Goal: Task Accomplishment & Management: Manage account settings

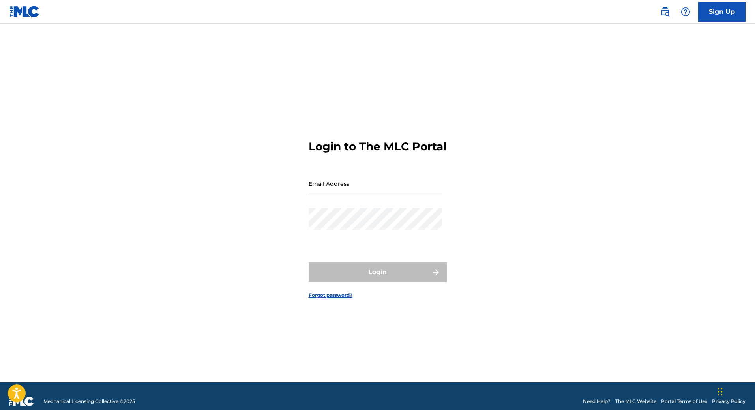
click at [330, 193] on input "Email Address" at bounding box center [374, 183] width 133 height 22
click at [355, 204] on form "Login to The MLC Portal Email Address Password Login Forgot password?" at bounding box center [377, 212] width 138 height 339
click at [357, 192] on input "Email Address" at bounding box center [374, 183] width 133 height 22
type input "[EMAIL_ADDRESS][DOMAIN_NAME]"
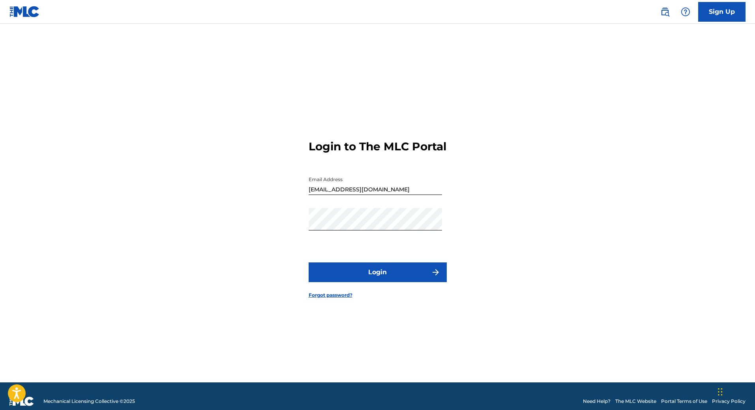
click at [382, 282] on button "Login" at bounding box center [377, 272] width 138 height 20
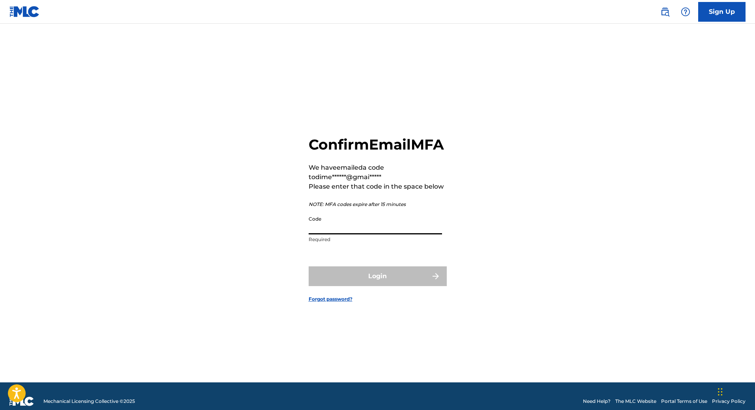
click at [347, 234] on input "Code" at bounding box center [374, 223] width 133 height 22
paste input "190552"
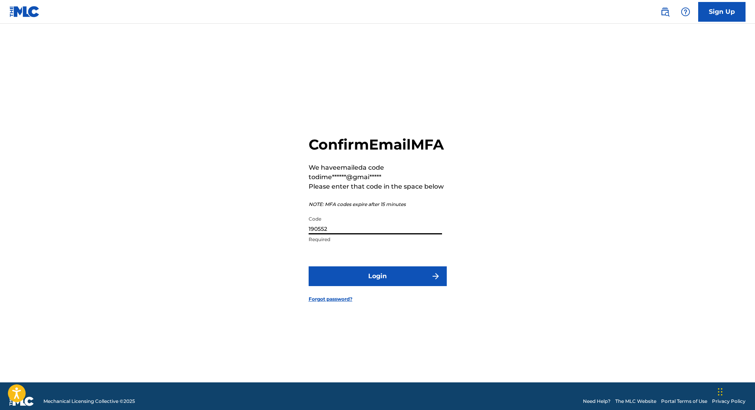
type input "190552"
click at [348, 275] on button "Login" at bounding box center [377, 276] width 138 height 20
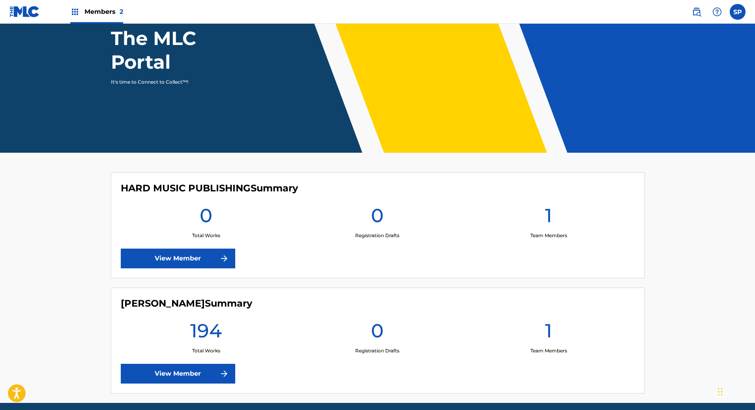
scroll to position [79, 0]
click at [694, 16] on img at bounding box center [695, 11] width 9 height 9
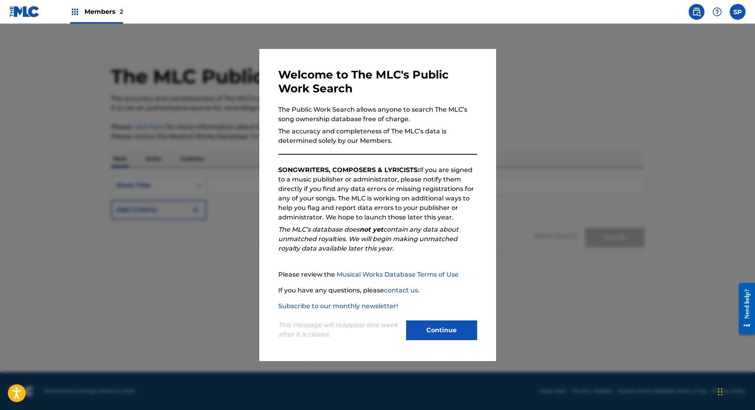
click at [418, 326] on button "Continue" at bounding box center [441, 330] width 71 height 20
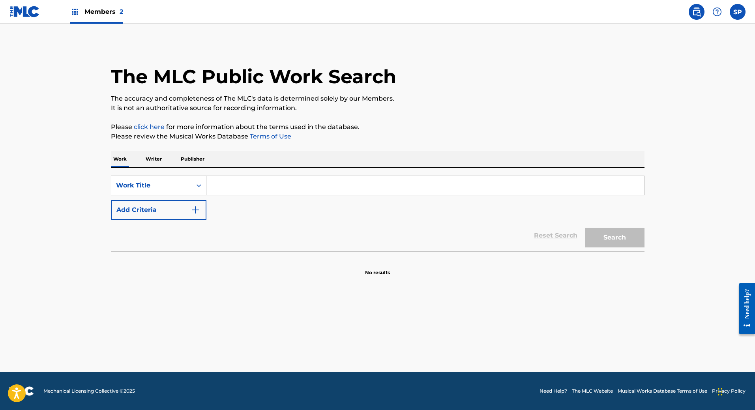
drag, startPoint x: 262, startPoint y: 190, endPoint x: 200, endPoint y: 188, distance: 62.0
click at [261, 190] on input "Search Form" at bounding box center [424, 185] width 437 height 19
click at [190, 186] on div "Work Title" at bounding box center [151, 185] width 80 height 15
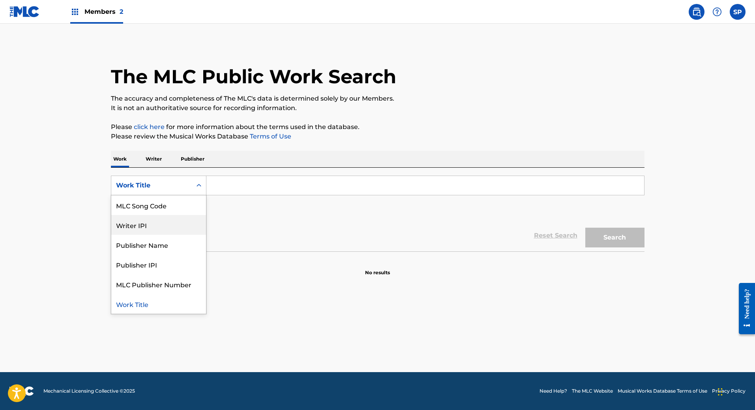
click at [280, 189] on input "Search Form" at bounding box center [424, 185] width 437 height 19
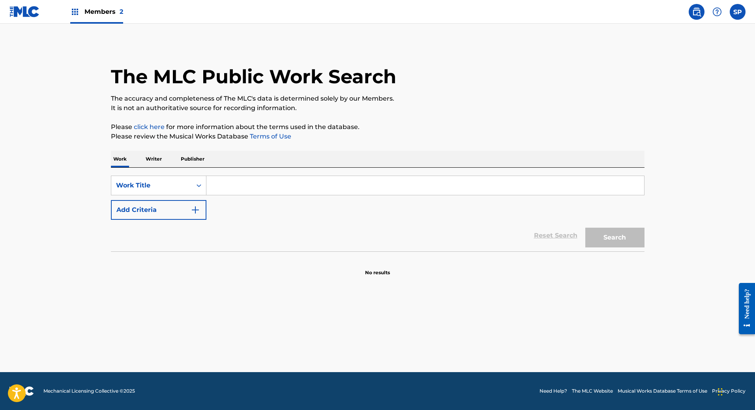
click at [213, 193] on input "Search Form" at bounding box center [424, 185] width 437 height 19
click at [197, 188] on icon "Search Form" at bounding box center [199, 185] width 8 height 8
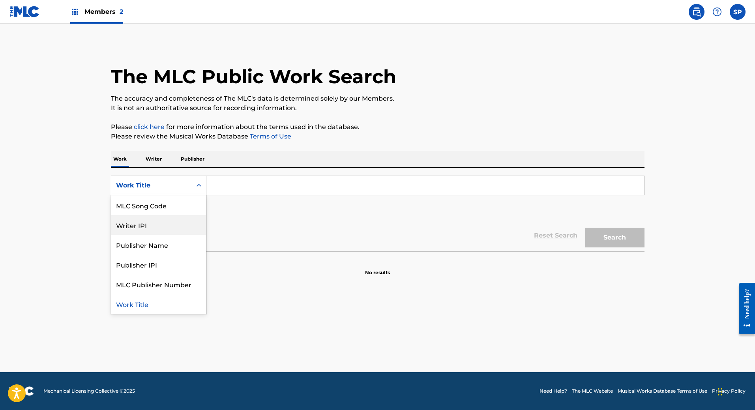
click at [150, 230] on div "Writer IPI" at bounding box center [158, 225] width 95 height 20
drag, startPoint x: 183, startPoint y: 181, endPoint x: 179, endPoint y: 198, distance: 17.7
click at [183, 181] on div "Writer IPI" at bounding box center [151, 185] width 71 height 9
click at [173, 246] on div "Publisher Name" at bounding box center [158, 245] width 95 height 20
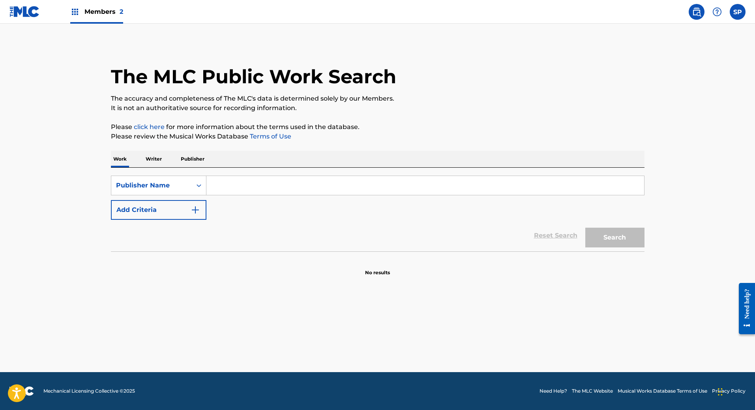
click at [244, 184] on input "Search Form" at bounding box center [424, 185] width 437 height 19
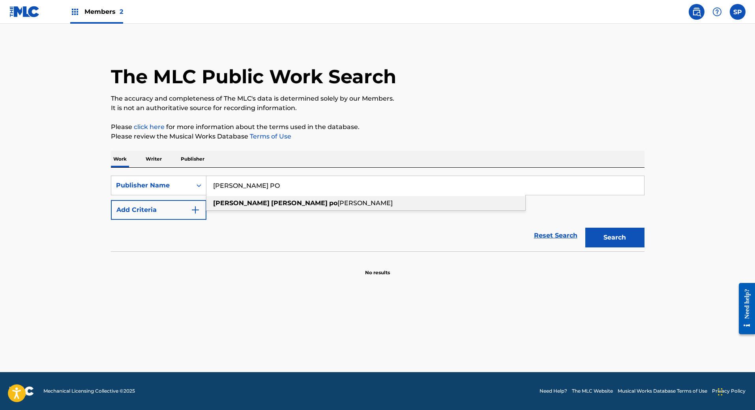
click at [327, 204] on span "Search Form" at bounding box center [328, 202] width 2 height 7
type input "[PERSON_NAME]"
click at [635, 243] on button "Search" at bounding box center [614, 238] width 59 height 20
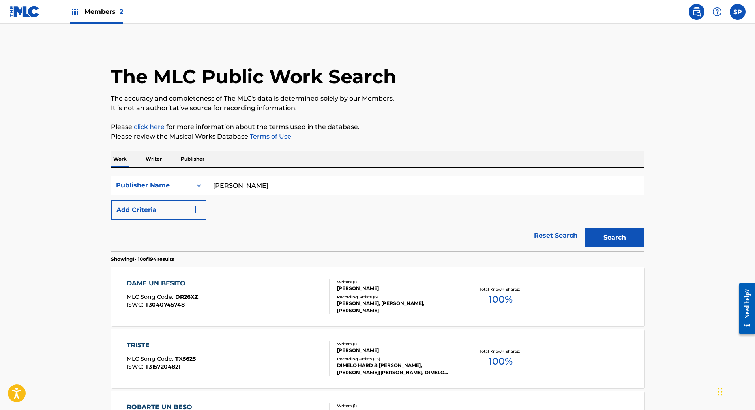
click at [321, 288] on div "DAME UN BESITO MLC Song Code : DR26XZ ISWC : T3040745748" at bounding box center [228, 295] width 203 height 35
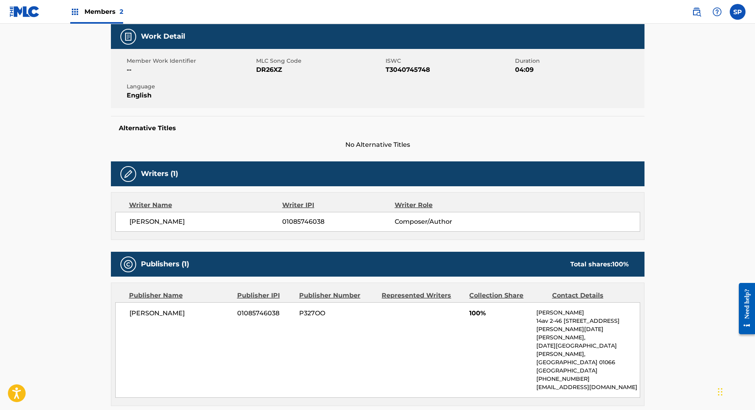
scroll to position [39, 0]
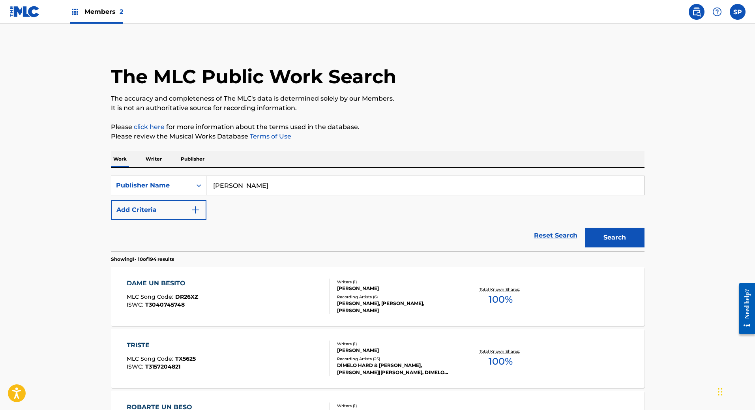
click at [182, 207] on button "Add Criteria" at bounding box center [158, 210] width 95 height 20
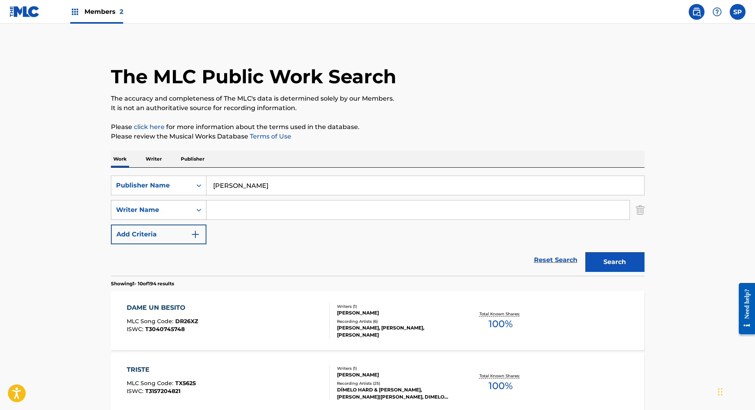
click at [174, 216] on div "Writer Name" at bounding box center [151, 209] width 80 height 15
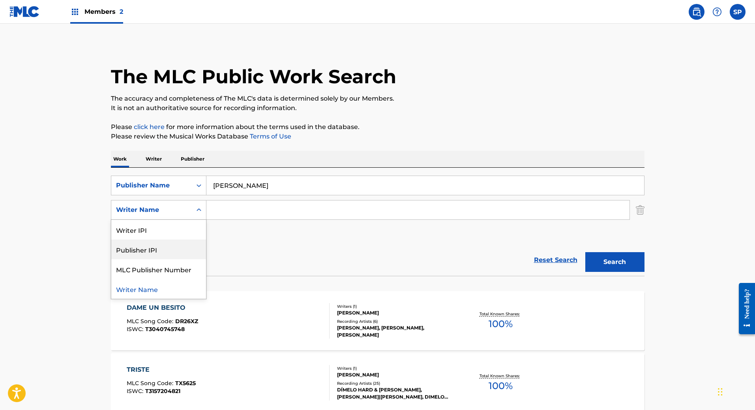
click at [316, 192] on input "[PERSON_NAME]" at bounding box center [424, 185] width 437 height 19
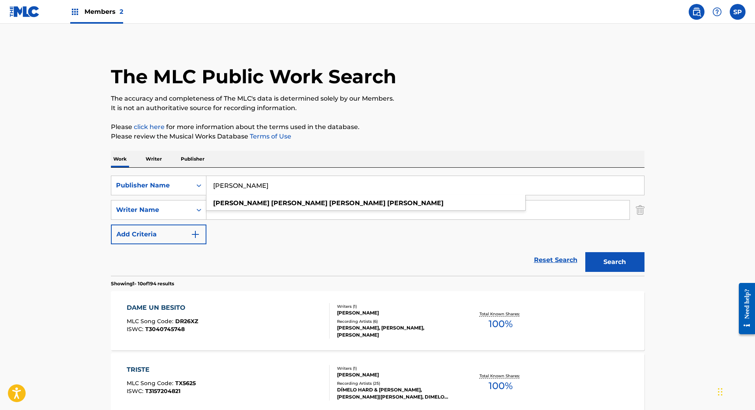
click at [540, 207] on input "Search Form" at bounding box center [417, 209] width 423 height 19
click at [455, 220] on div "SearchWithCriteria53c53ad8-3732-4420-920e-7b45525f9aa2 Publisher Name [PERSON_N…" at bounding box center [377, 210] width 533 height 69
click at [451, 215] on input "Search Form" at bounding box center [417, 209] width 423 height 19
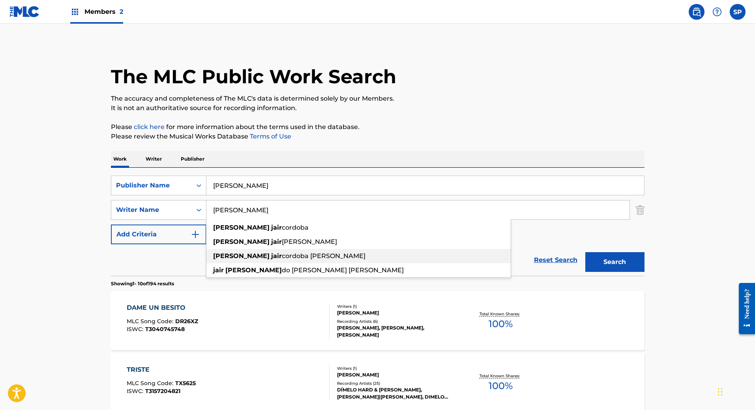
click at [332, 251] on div "[PERSON_NAME]" at bounding box center [358, 256] width 304 height 14
type input "[PERSON_NAME]"
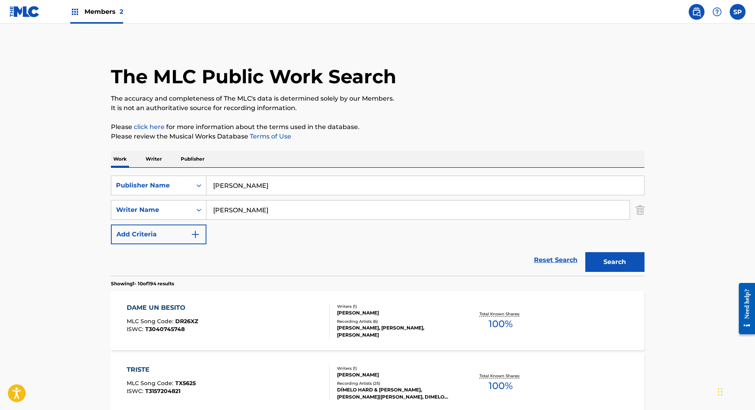
click at [606, 262] on button "Search" at bounding box center [614, 262] width 59 height 20
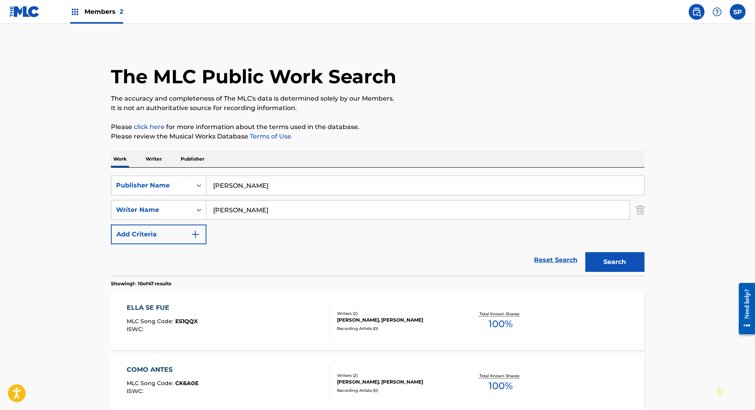
click at [362, 316] on div "[PERSON_NAME], [PERSON_NAME]" at bounding box center [396, 319] width 119 height 7
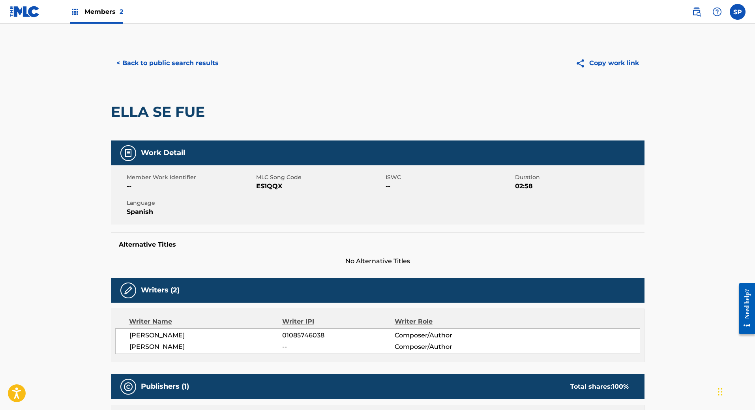
click at [20, 19] on link at bounding box center [24, 11] width 30 height 23
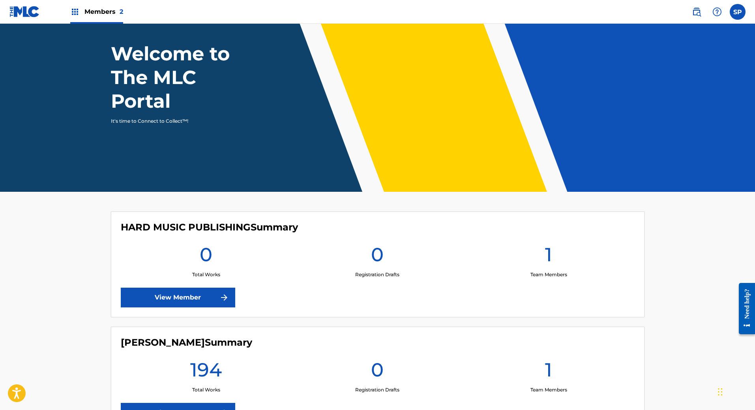
scroll to position [109, 0]
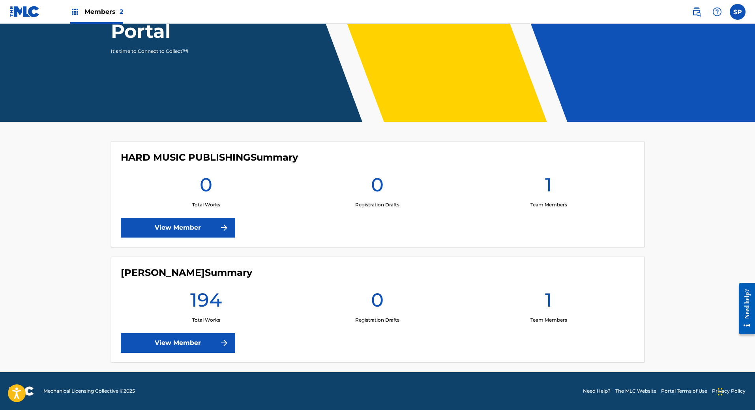
click at [202, 351] on link "View Member" at bounding box center [178, 343] width 114 height 20
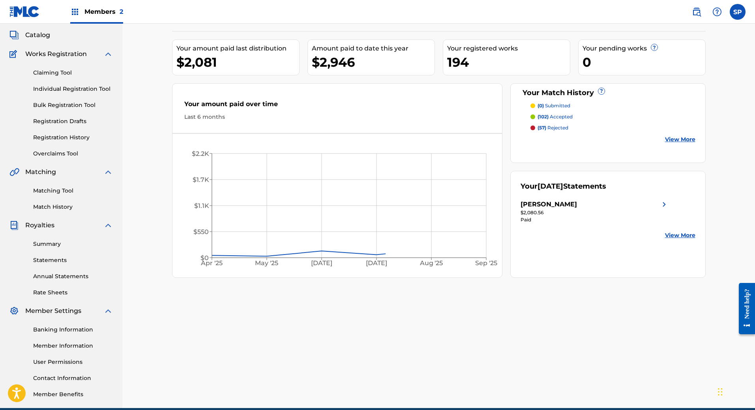
scroll to position [79, 0]
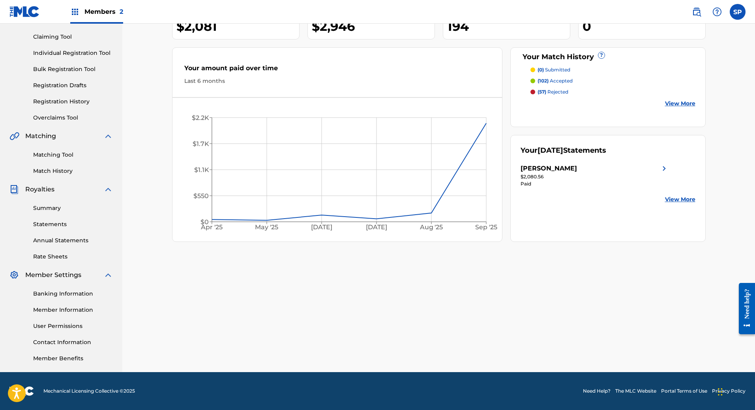
click at [64, 353] on div "Banking Information Member Information User Permissions Contact Information Mem…" at bounding box center [60, 321] width 103 height 83
click at [64, 355] on link "Member Benefits" at bounding box center [73, 358] width 80 height 8
click at [74, 342] on link "Contact Information" at bounding box center [73, 342] width 80 height 8
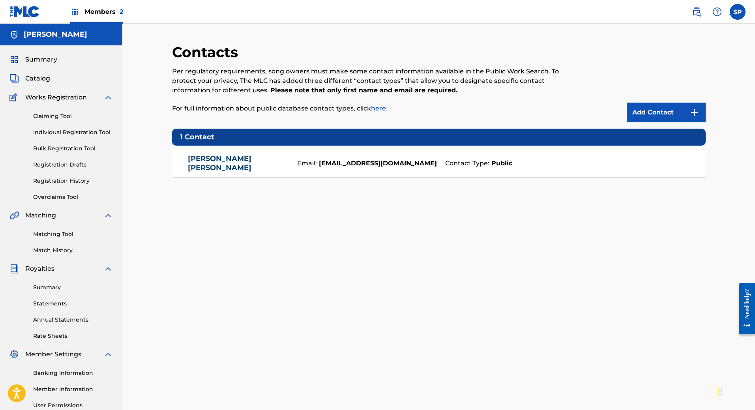
click at [292, 164] on div "Email: [EMAIL_ADDRESS][DOMAIN_NAME]" at bounding box center [365, 163] width 152 height 9
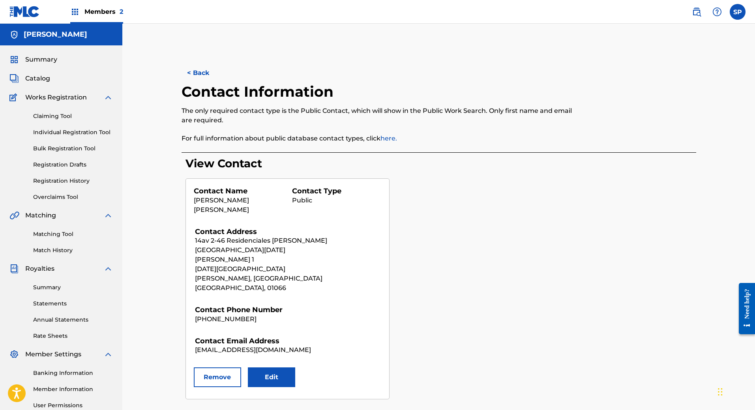
click at [184, 92] on h2 "Contact Information" at bounding box center [259, 92] width 156 height 18
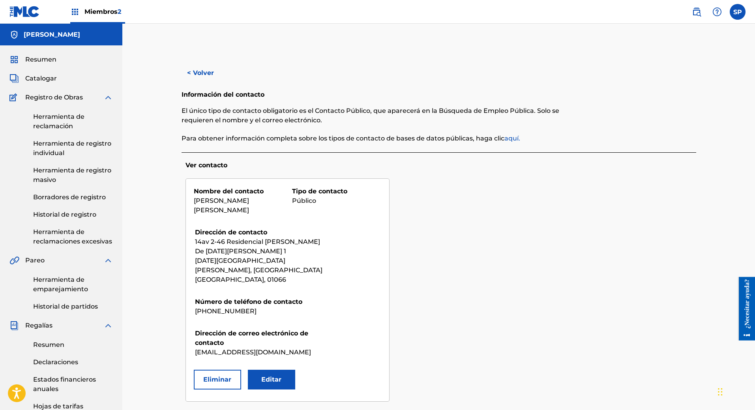
click at [270, 375] on font "Editar" at bounding box center [271, 378] width 20 height 7
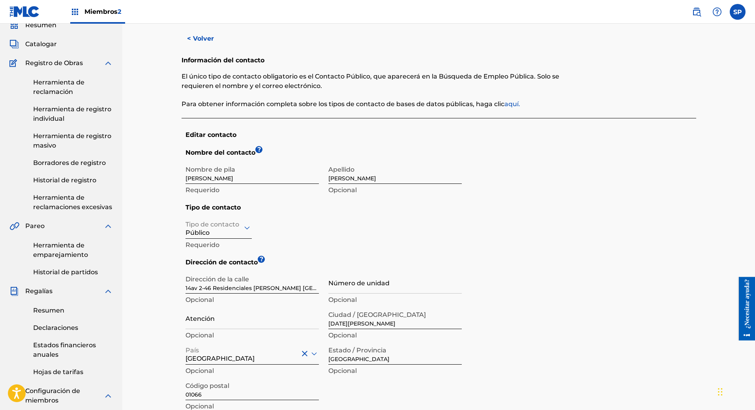
scroll to position [79, 0]
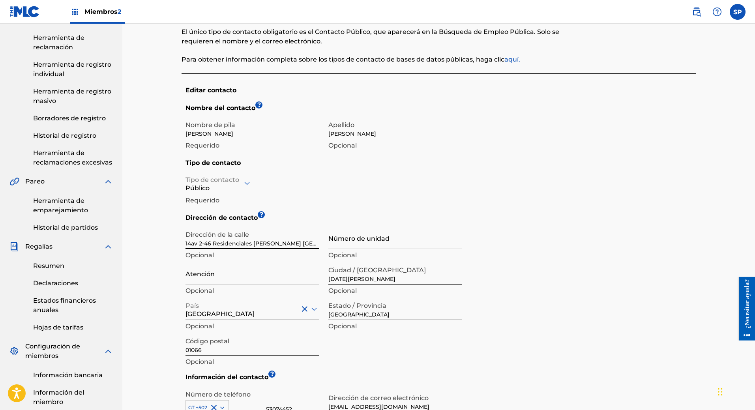
click at [192, 244] on input "14av 2-46 Residenciales [PERSON_NAME] [GEOGRAPHIC_DATA][DATE][PERSON_NAME] 1" at bounding box center [251, 237] width 133 height 22
drag, startPoint x: 186, startPoint y: 243, endPoint x: 323, endPoint y: 245, distance: 136.9
click at [323, 245] on div "Dirección de la [STREET_ADDRESS][PERSON_NAME][DATE][PERSON_NAME] Opcional Númer…" at bounding box center [323, 297] width 276 height 142
type input "Save"
type input "G"
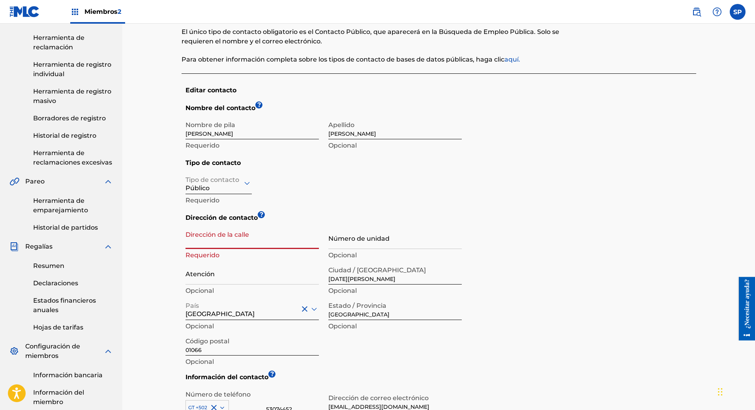
click at [531, 238] on div "Dirección de contacto ? Dirección de la calle Requerido Número de unidad Opcion…" at bounding box center [440, 292] width 510 height 159
click at [258, 248] on input "Dirección de la calle" at bounding box center [251, 237] width 133 height 22
type input "G"
click at [590, 254] on div "Dirección de contacto ? Dirección de la calle G Requerido Número de unidad Opci…" at bounding box center [440, 292] width 510 height 159
click at [247, 246] on input "G" at bounding box center [251, 237] width 133 height 22
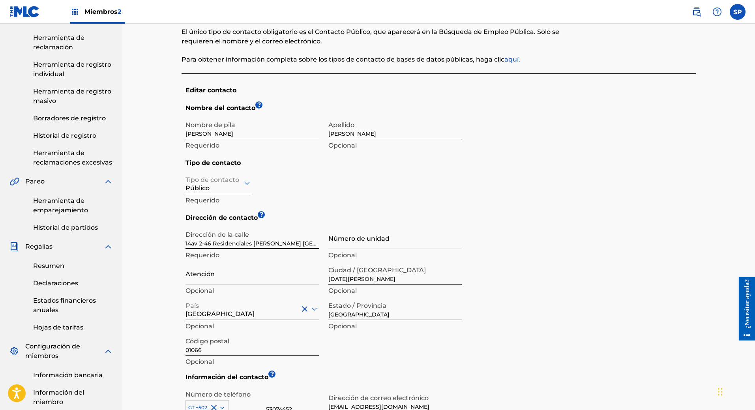
click at [502, 264] on div "Dirección de contacto ? Dirección de la [STREET_ADDRESS][PERSON_NAME][DATE][PER…" at bounding box center [440, 292] width 510 height 159
click at [184, 243] on div "< Volver Información del contacto El único tipo de contacto obligatorio es el C…" at bounding box center [438, 225] width 514 height 483
drag, startPoint x: 186, startPoint y: 243, endPoint x: 639, endPoint y: 288, distance: 455.0
click at [639, 288] on div "Dirección de contacto ? Dirección de la [STREET_ADDRESS][PERSON_NAME][DATE][PER…" at bounding box center [440, 292] width 510 height 159
type input "[GEOGRAPHIC_DATA]"
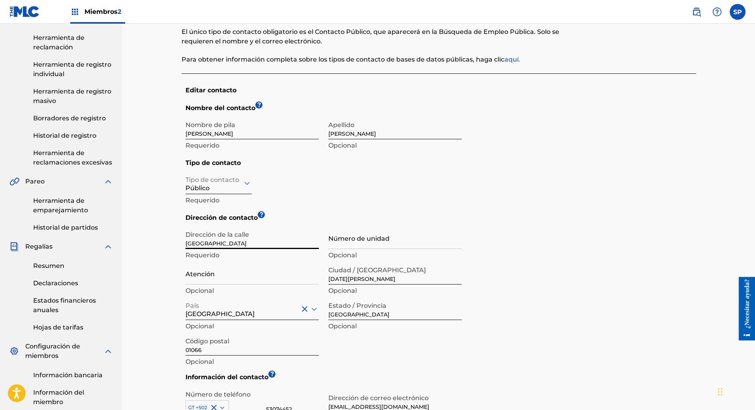
click at [241, 183] on div at bounding box center [218, 183] width 66 height 10
click at [307, 190] on div "Tipo de contacto Público Requerido" at bounding box center [323, 192] width 276 height 41
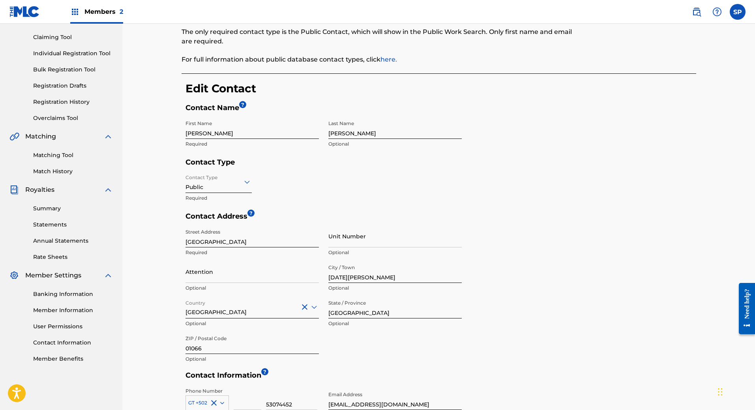
click at [218, 188] on div "Public" at bounding box center [218, 181] width 66 height 19
click at [570, 215] on div "Contact Address ? Street Address Guatemala Required Unit Number Optional Attent…" at bounding box center [440, 291] width 510 height 159
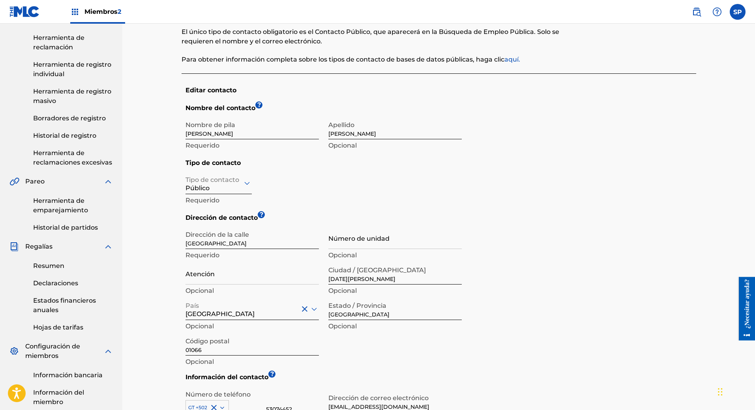
click at [539, 181] on form "Nombre del contacto ? Nombre de pila [PERSON_NAME] Requerido Apellido [PERSON_N…" at bounding box center [440, 285] width 510 height 364
drag, startPoint x: 385, startPoint y: 277, endPoint x: 326, endPoint y: 276, distance: 58.8
click at [326, 276] on div "Dirección de la calle Guatemala Requerido Número de unidad Opcional Atención Op…" at bounding box center [323, 297] width 276 height 142
type input "Save"
click at [749, 324] on font "¿Necesitar ayuda?" at bounding box center [746, 302] width 7 height 49
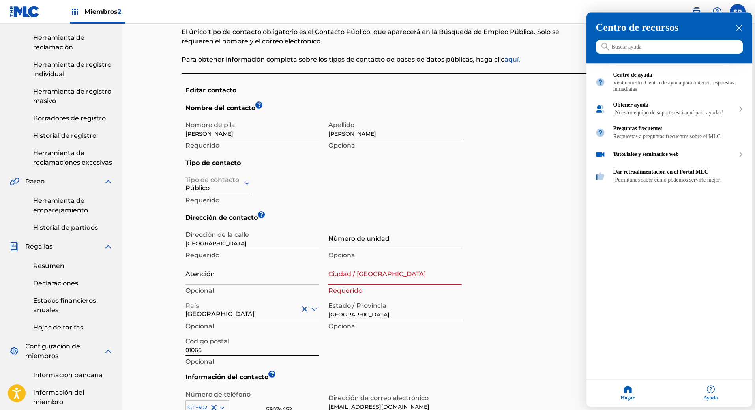
click at [366, 280] on div at bounding box center [377, 205] width 755 height 410
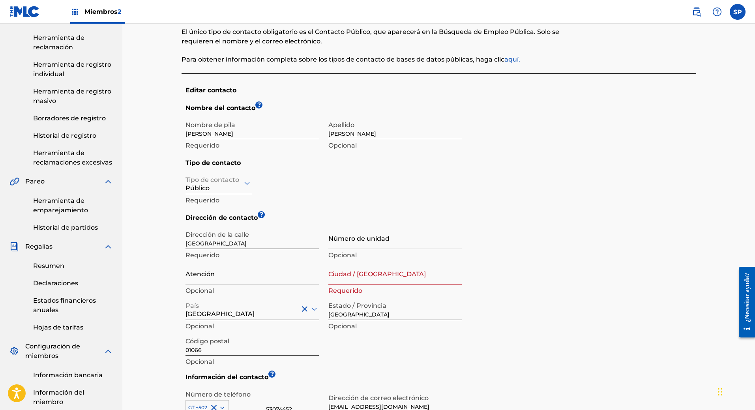
click at [367, 276] on input "Ciudad / [GEOGRAPHIC_DATA]" at bounding box center [394, 273] width 133 height 22
type input "[GEOGRAPHIC_DATA]"
click at [552, 272] on div "Dirección de contacto ? Dirección de la [GEOGRAPHIC_DATA] Requerido Número de u…" at bounding box center [440, 292] width 510 height 159
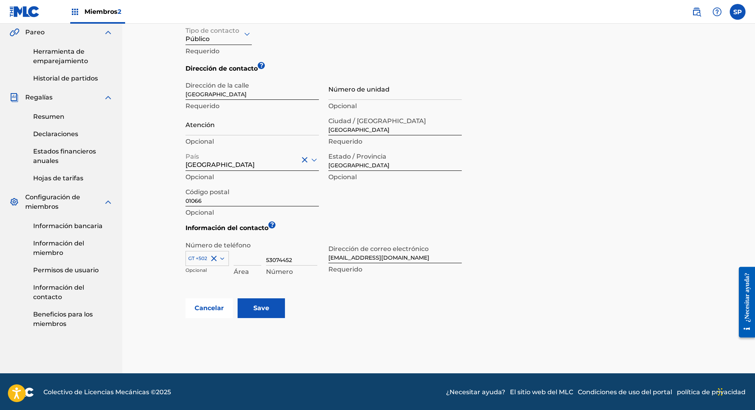
scroll to position [229, 0]
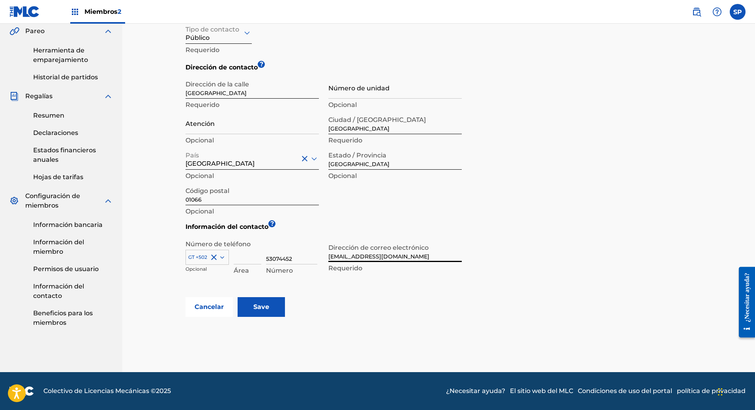
drag, startPoint x: 402, startPoint y: 256, endPoint x: 283, endPoint y: 262, distance: 119.7
click at [283, 262] on div "Número de teléfono GT +502 Opcional Área 53074452 Número Dirección de correo el…" at bounding box center [323, 266] width 276 height 62
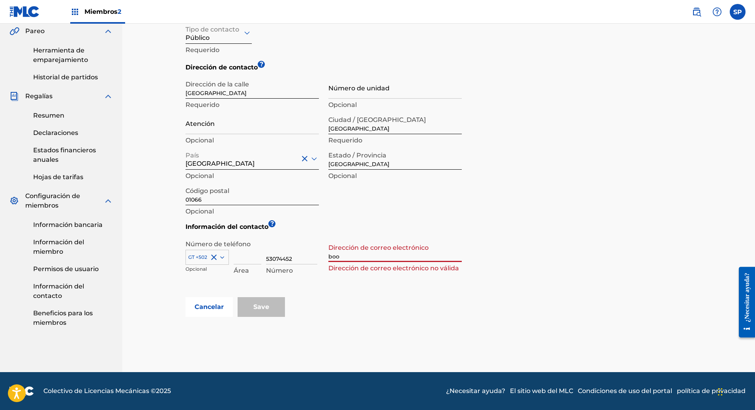
type input "[EMAIL_ADDRESS][DOMAIN_NAME]"
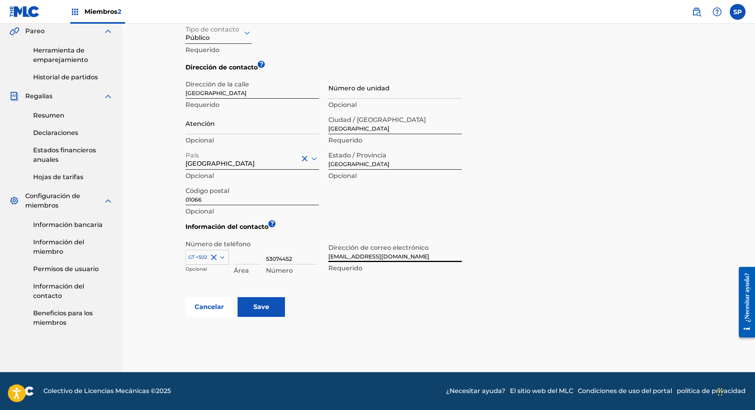
click at [597, 267] on form "Nombre del contacto ? Nombre de pila [PERSON_NAME] Requerido Apellido [PERSON_N…" at bounding box center [440, 135] width 510 height 364
click at [293, 259] on input "53074452" at bounding box center [291, 253] width 51 height 22
click at [294, 259] on input "53074452" at bounding box center [291, 253] width 51 height 22
click at [440, 298] on div "Cancelar Save" at bounding box center [440, 307] width 510 height 20
drag, startPoint x: 293, startPoint y: 257, endPoint x: 264, endPoint y: 263, distance: 29.5
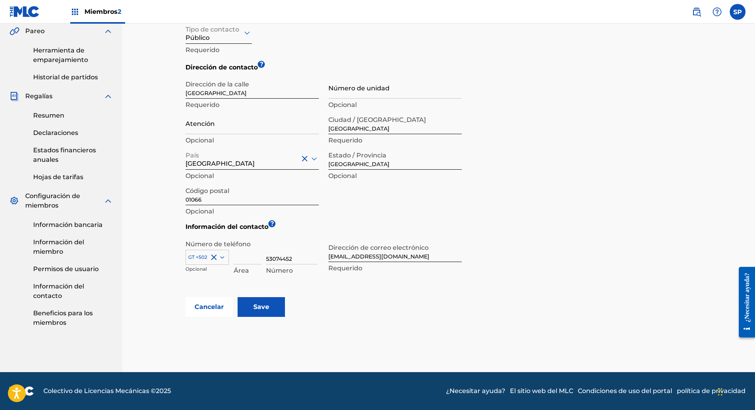
click at [264, 263] on div "GT +502 Opcional Área 53074452 Número" at bounding box center [253, 259] width 136 height 35
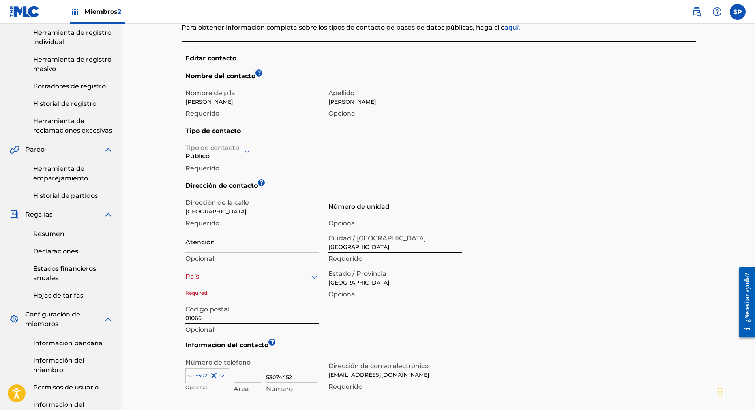
click at [516, 285] on div "Dirección de contacto ? Dirección de la [GEOGRAPHIC_DATA] Requerido Número de u…" at bounding box center [440, 260] width 510 height 159
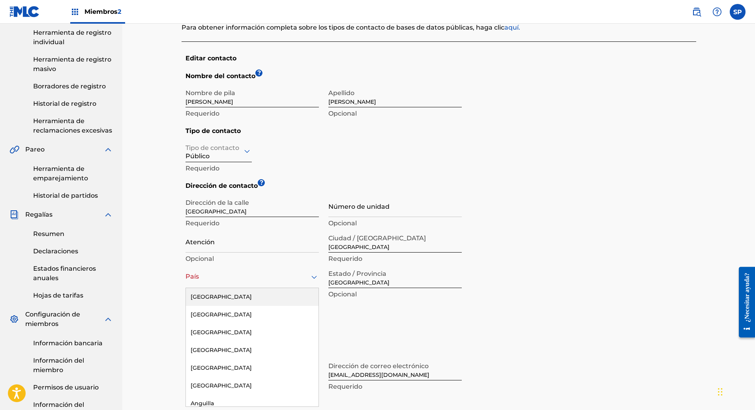
click at [241, 285] on div "País" at bounding box center [251, 276] width 133 height 22
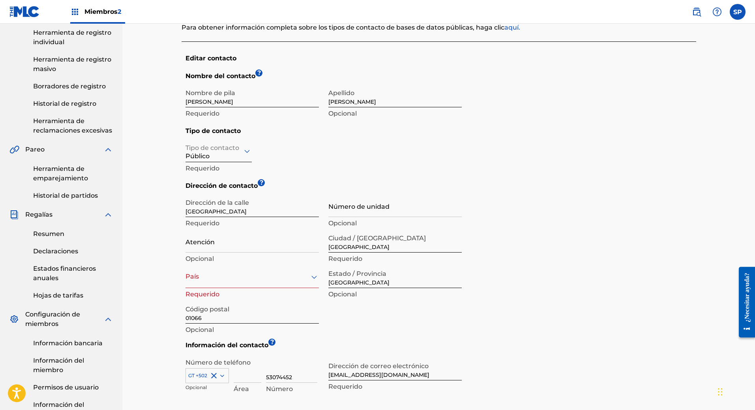
click at [311, 260] on p "Opcional" at bounding box center [251, 258] width 133 height 9
drag, startPoint x: 223, startPoint y: 209, endPoint x: 166, endPoint y: 209, distance: 56.8
click at [166, 209] on div "< Volver Información del contacto El único tipo de contacto obligatorio es el C…" at bounding box center [438, 212] width 552 height 558
click at [237, 159] on div "Público" at bounding box center [218, 150] width 66 height 21
click at [211, 188] on font "Finanzas" at bounding box center [204, 190] width 28 height 7
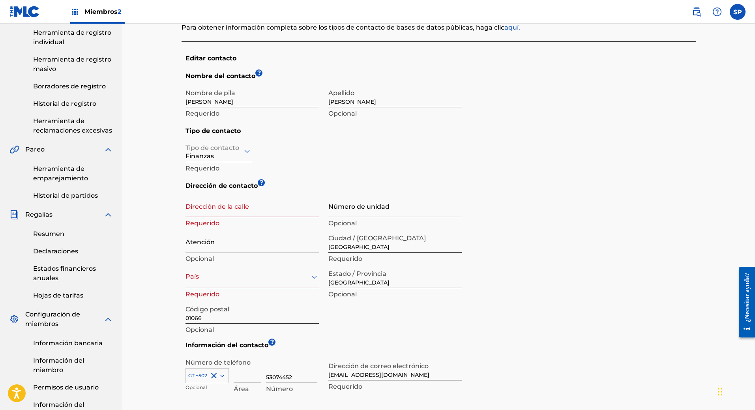
click at [232, 156] on div "Finanzas" at bounding box center [218, 150] width 66 height 21
click at [215, 168] on div "Público" at bounding box center [218, 171] width 65 height 19
click at [256, 214] on input "Dirección de la calle" at bounding box center [251, 205] width 133 height 22
type input "[GEOGRAPHIC_DATA]"
click at [372, 241] on input "[GEOGRAPHIC_DATA]" at bounding box center [394, 241] width 133 height 22
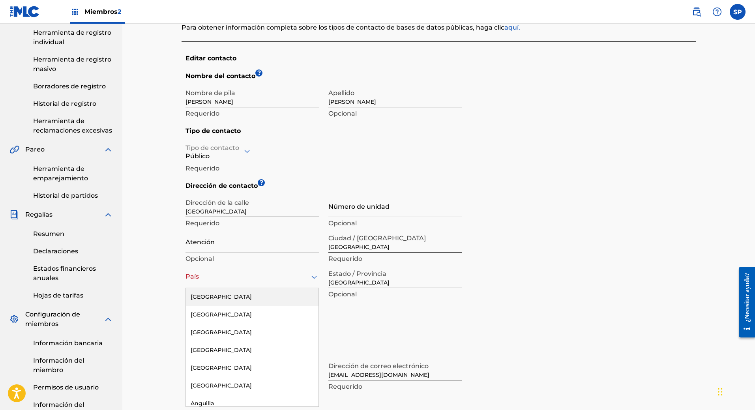
click at [225, 276] on div at bounding box center [251, 277] width 133 height 10
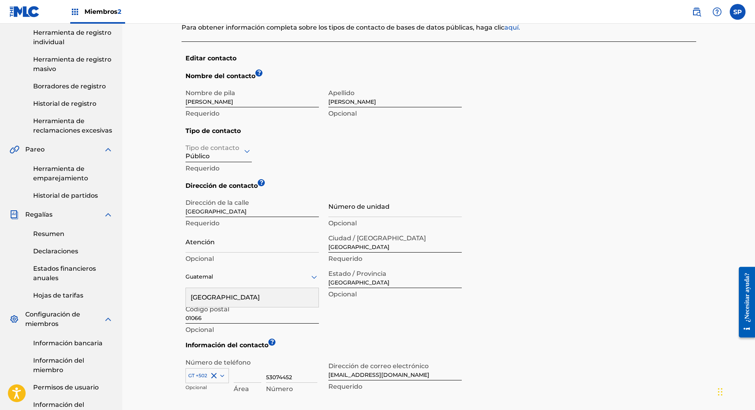
type input "[GEOGRAPHIC_DATA]"
click at [267, 299] on div "[GEOGRAPHIC_DATA]" at bounding box center [252, 297] width 133 height 19
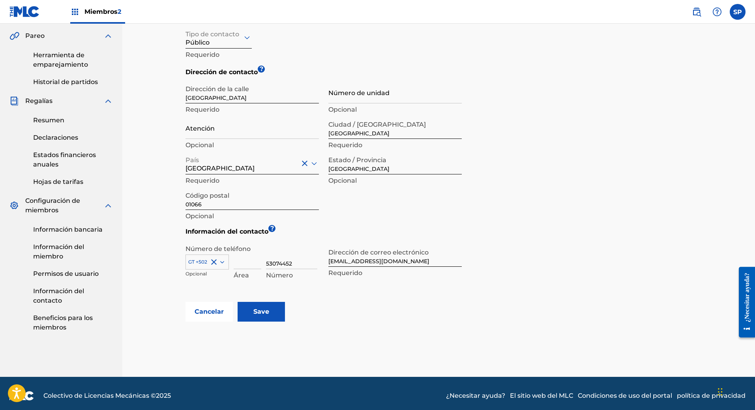
scroll to position [229, 0]
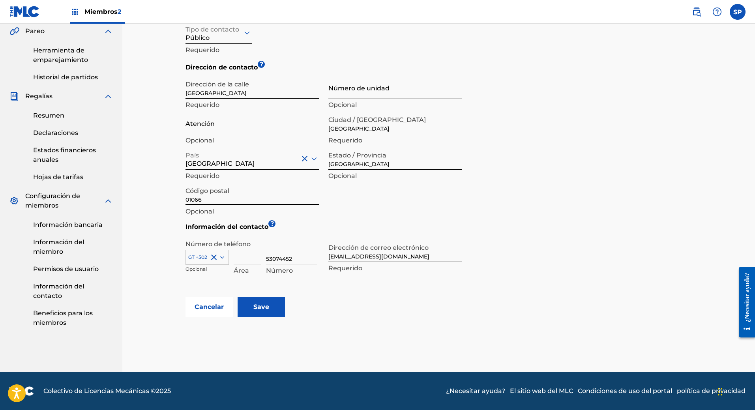
drag, startPoint x: 206, startPoint y: 198, endPoint x: 164, endPoint y: 198, distance: 42.2
click at [164, 198] on div "< Volver Información del contacto El único tipo de contacto obligatorio es el C…" at bounding box center [438, 93] width 552 height 558
type input "01009"
click at [254, 303] on input "Save" at bounding box center [260, 307] width 47 height 20
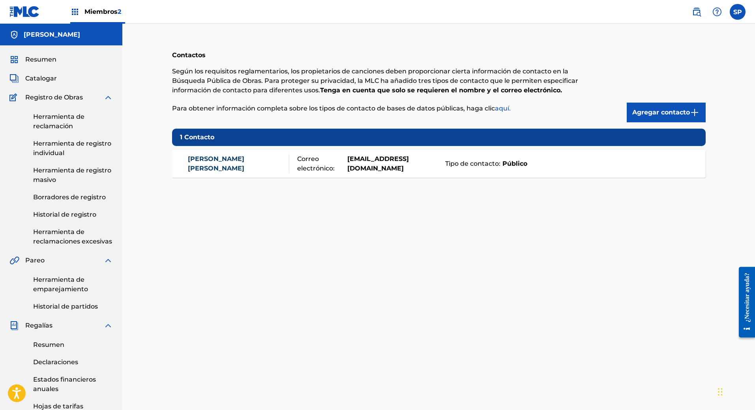
click at [503, 108] on font "aquí." at bounding box center [503, 108] width 16 height 7
click at [484, 165] on font "Tipo de contacto:" at bounding box center [472, 163] width 55 height 7
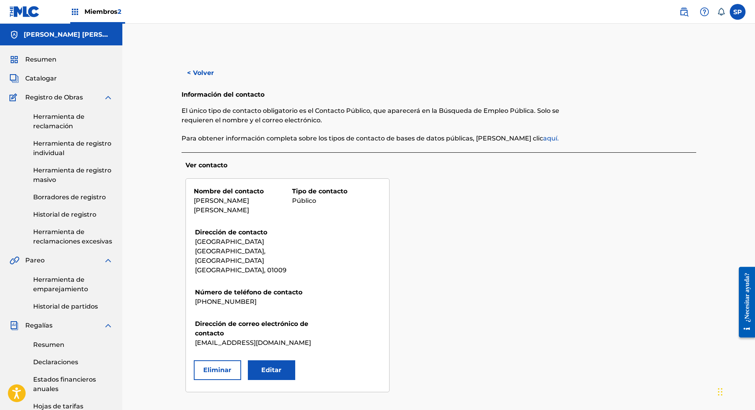
click at [261, 360] on button "Editar" at bounding box center [271, 370] width 47 height 20
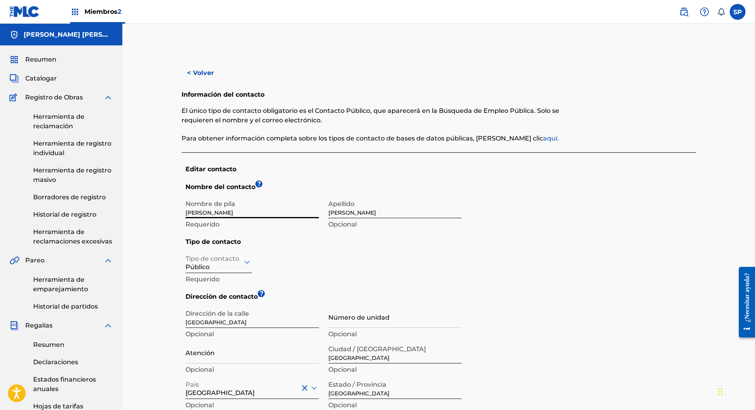
drag, startPoint x: 242, startPoint y: 212, endPoint x: 172, endPoint y: 223, distance: 71.1
click at [172, 223] on div "< Volver Información del contacto El único tipo de contacto obligatorio es el C…" at bounding box center [438, 304] width 533 height 483
type input "Save"
click at [228, 210] on input "Nombre de pila" at bounding box center [251, 207] width 133 height 22
type input "Hard Music"
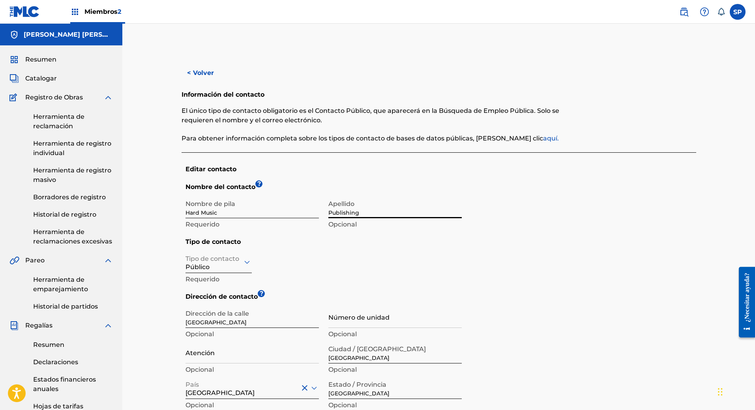
type input "Publishing"
click at [604, 242] on h5 "Tipo de contacto" at bounding box center [440, 243] width 510 height 13
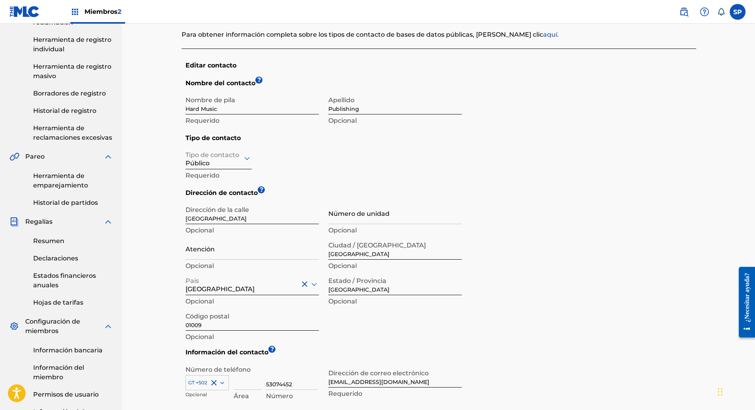
scroll to position [150, 0]
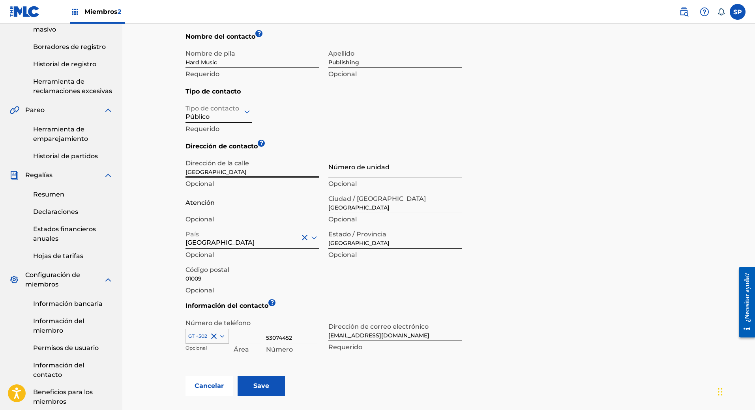
drag, startPoint x: 234, startPoint y: 172, endPoint x: 168, endPoint y: 170, distance: 65.9
click at [171, 172] on div "< Volver Información del contacto El único tipo de contacto obligatorio es el C…" at bounding box center [438, 172] width 552 height 558
type input "[GEOGRAPHIC_DATA]"
type input "+"
drag, startPoint x: 396, startPoint y: 208, endPoint x: 305, endPoint y: 214, distance: 90.9
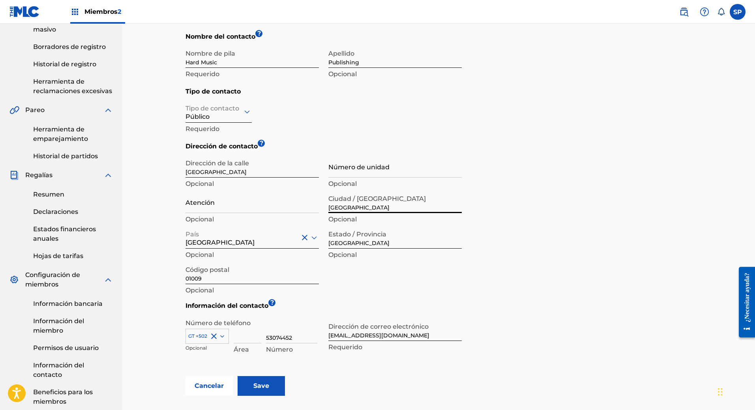
click at [305, 214] on div "Dirección de la calle Colombia Opcional Número de unidad Opcional Atención Opci…" at bounding box center [323, 226] width 276 height 142
type input "[GEOGRAPHIC_DATA]"
click at [311, 237] on icon at bounding box center [314, 237] width 6 height 3
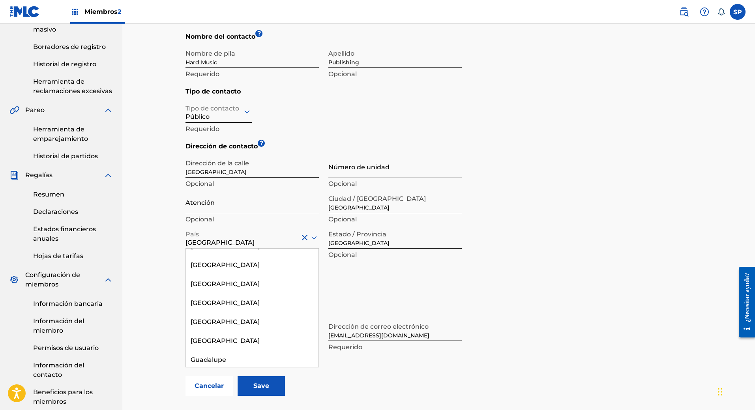
type input "G"
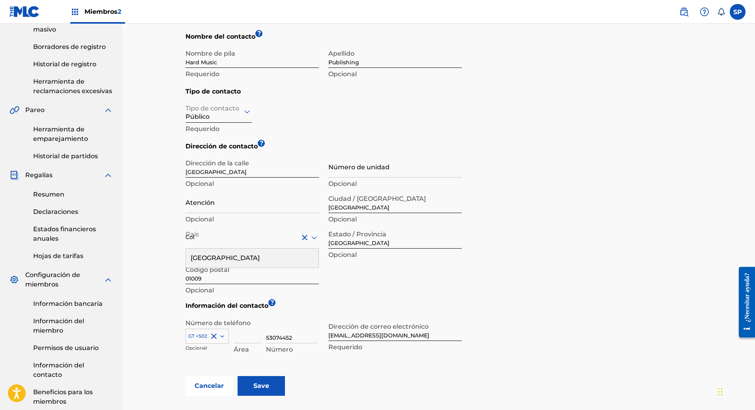
scroll to position [0, 0]
type input "Colo"
click at [271, 254] on div "[GEOGRAPHIC_DATA]" at bounding box center [252, 257] width 133 height 19
drag, startPoint x: 229, startPoint y: 271, endPoint x: 169, endPoint y: 271, distance: 60.3
click at [169, 273] on div "< Volver Información del contacto El único tipo de contacto obligatorio es el C…" at bounding box center [438, 172] width 552 height 558
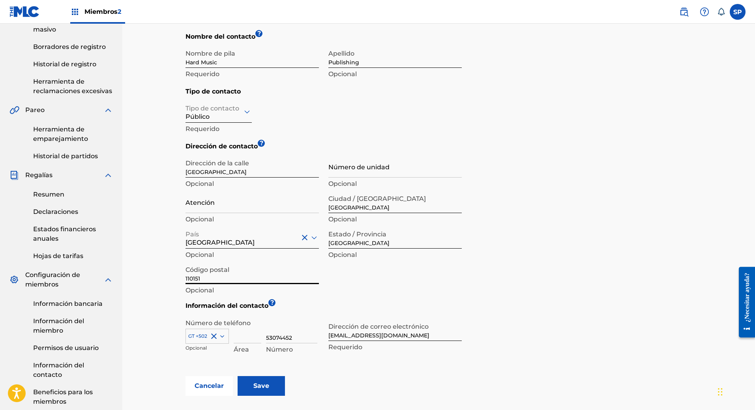
type input "110151"
click at [657, 214] on div "Dirección de contacto ? Dirección de la calle Colombia Opcional Número de unida…" at bounding box center [440, 221] width 510 height 159
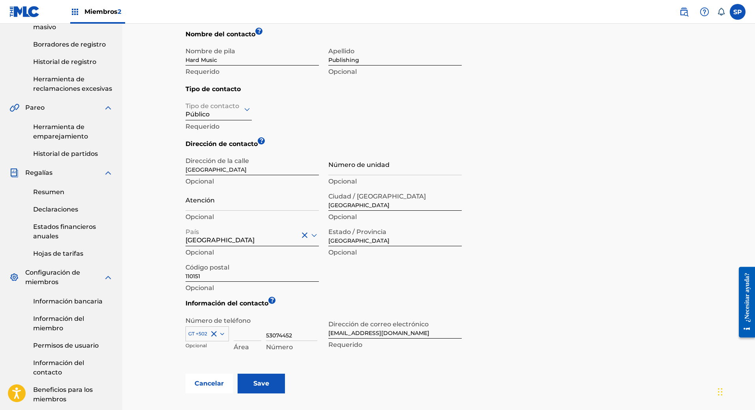
scroll to position [229, 0]
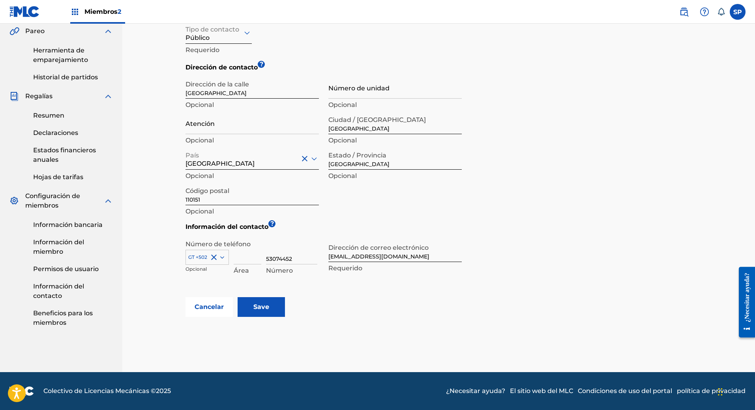
drag, startPoint x: 301, startPoint y: 260, endPoint x: 254, endPoint y: 261, distance: 46.2
click at [254, 261] on div "GT +502 Opcional Área 53074452 Número" at bounding box center [253, 259] width 136 height 35
click at [382, 300] on div "Cancelar Save" at bounding box center [440, 307] width 510 height 20
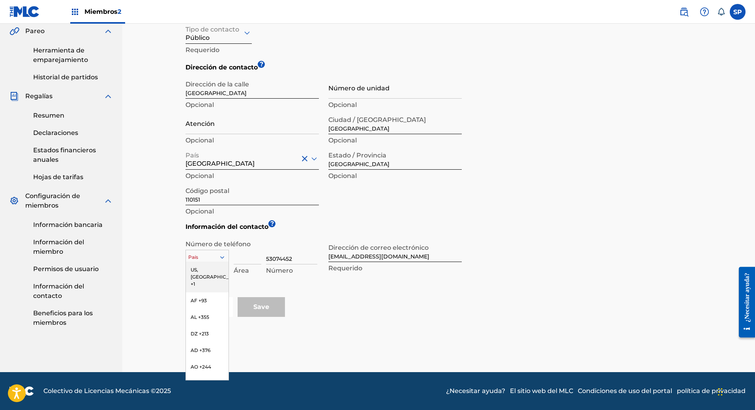
click at [226, 256] on div at bounding box center [225, 257] width 7 height 7
type input "co"
click at [210, 269] on div "CO +57" at bounding box center [207, 269] width 43 height 17
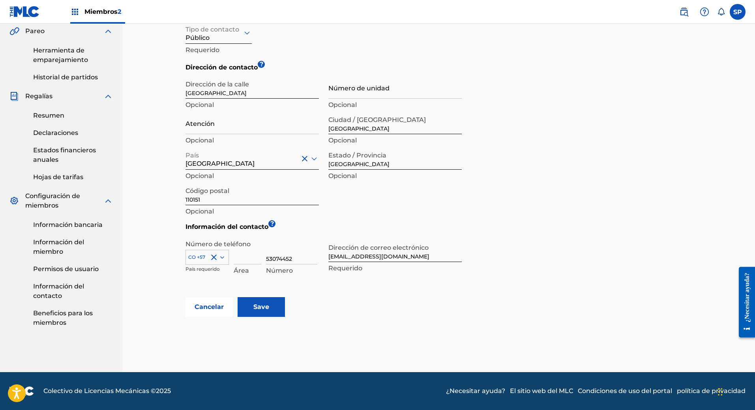
drag, startPoint x: 301, startPoint y: 258, endPoint x: 256, endPoint y: 256, distance: 45.4
click at [256, 256] on div "CO +57 País requerido Área 53074452 Número" at bounding box center [253, 259] width 136 height 35
click at [276, 263] on input at bounding box center [291, 253] width 51 height 22
click at [303, 256] on input "30052952" at bounding box center [291, 253] width 51 height 22
type input "3005292220"
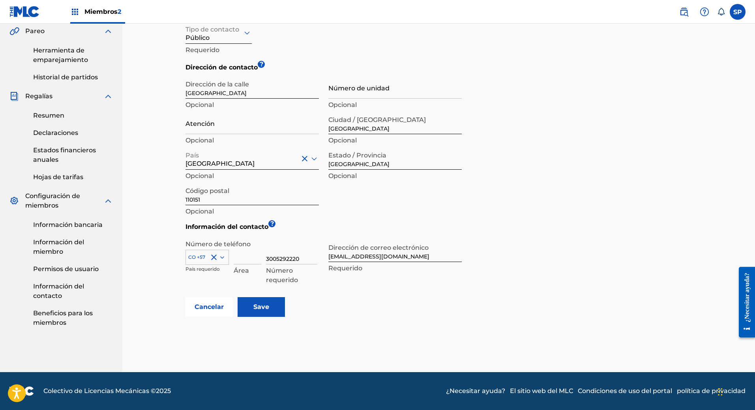
click at [607, 227] on h5 "Información del contacto ?" at bounding box center [440, 228] width 510 height 13
click at [269, 306] on input "Save" at bounding box center [260, 307] width 47 height 20
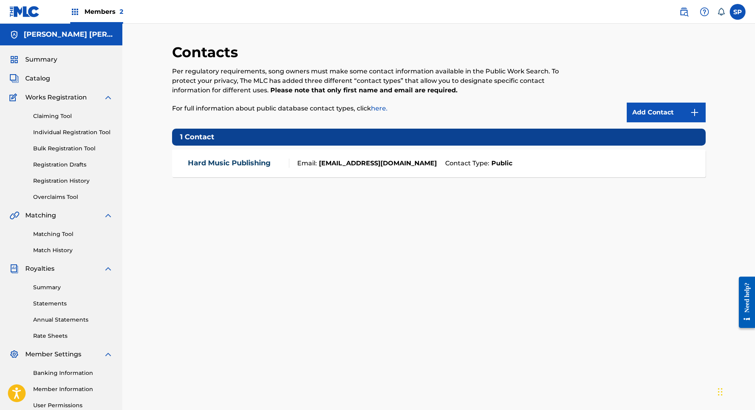
click at [685, 10] on img at bounding box center [683, 11] width 9 height 9
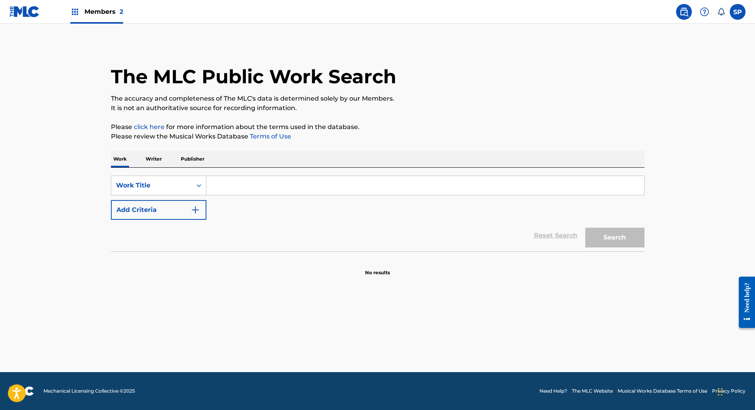
click at [249, 188] on input "Search Form" at bounding box center [424, 185] width 437 height 19
type input "Sergio estuardo polanco garcia"
click at [585, 228] on button "Search" at bounding box center [614, 238] width 59 height 20
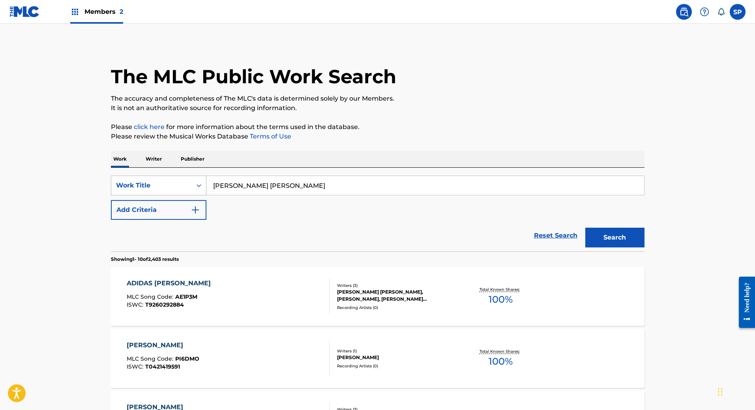
click at [187, 192] on div "Work Title" at bounding box center [151, 185] width 80 height 15
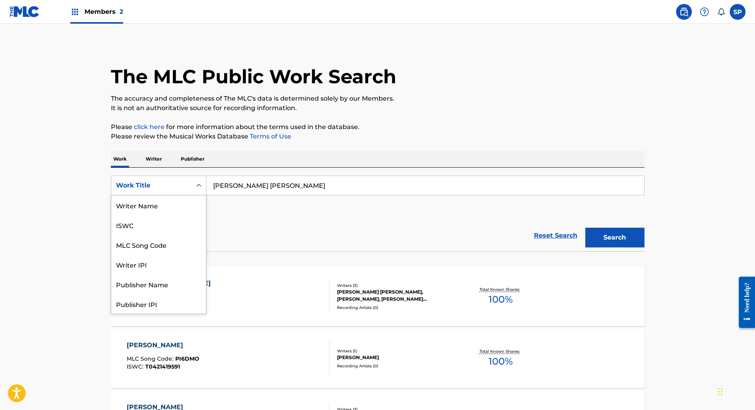
scroll to position [39, 0]
click at [171, 240] on div "Publisher Name" at bounding box center [158, 245] width 95 height 20
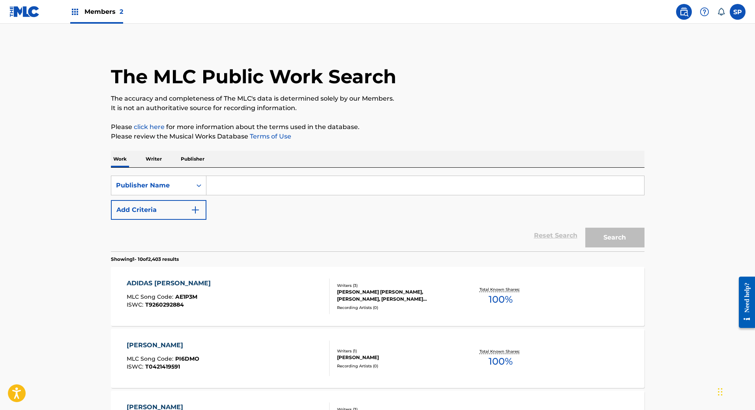
click at [306, 185] on input "Search Form" at bounding box center [424, 185] width 437 height 19
type input "[PERSON_NAME]"
click at [618, 235] on button "Search" at bounding box center [614, 238] width 59 height 20
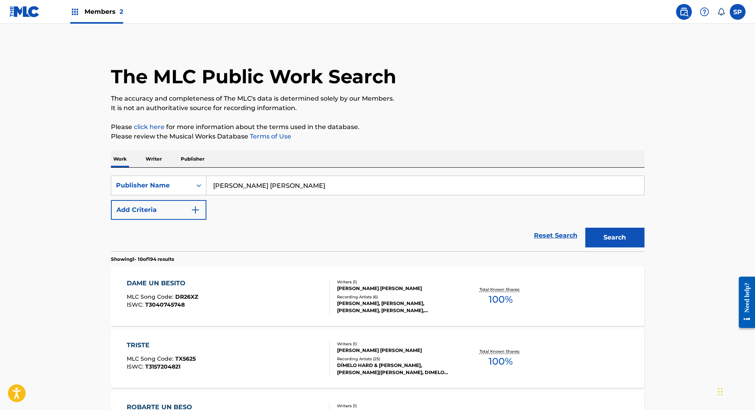
click at [371, 300] on div "Recording Artists ( 6 )" at bounding box center [396, 297] width 119 height 6
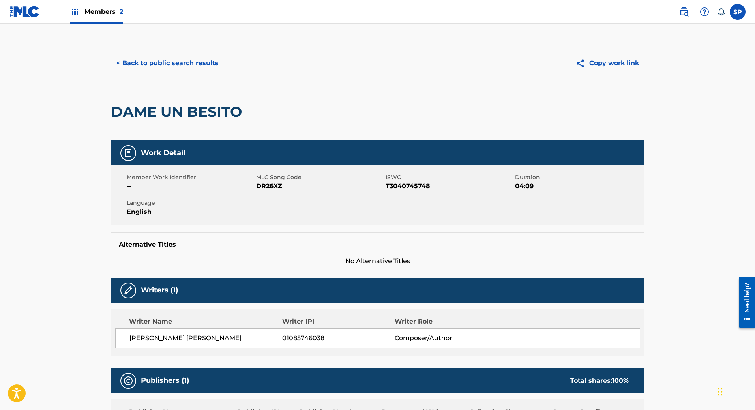
click at [21, 16] on img at bounding box center [24, 11] width 30 height 11
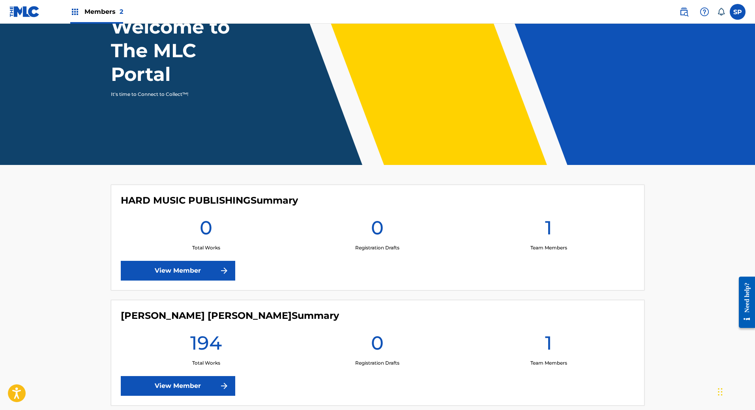
scroll to position [109, 0]
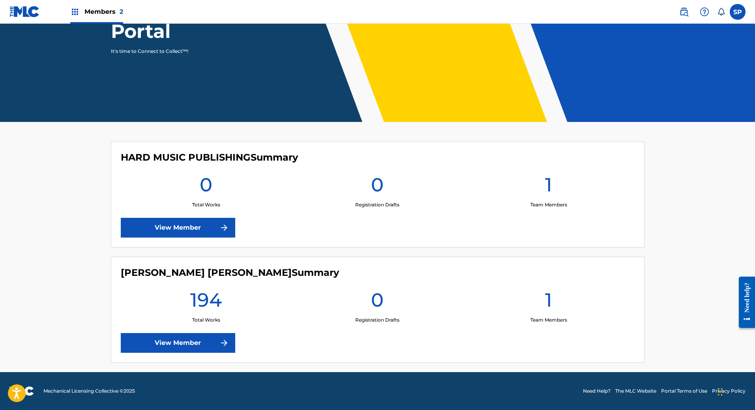
click at [174, 215] on div "HARD MUSIC PUBLISHING Summary 0 Total Works 0 Registration Drafts 1 Team Member…" at bounding box center [377, 195] width 533 height 106
click at [172, 224] on link "View Member" at bounding box center [178, 228] width 114 height 20
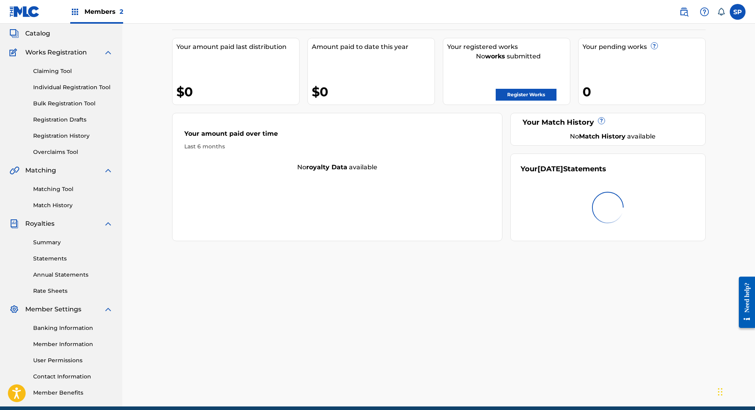
scroll to position [79, 0]
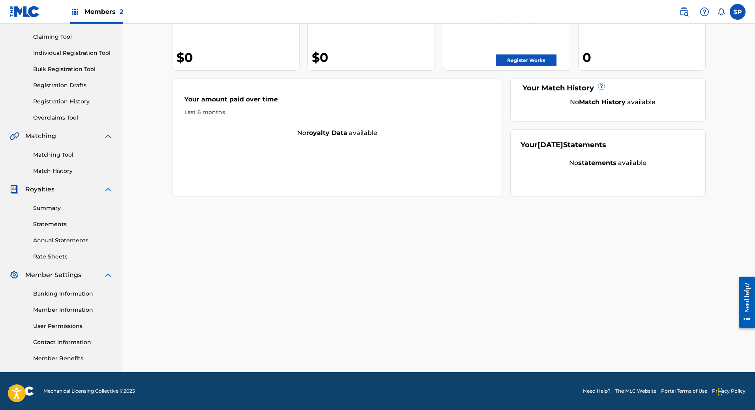
click at [64, 293] on link "Banking Information" at bounding box center [73, 293] width 80 height 8
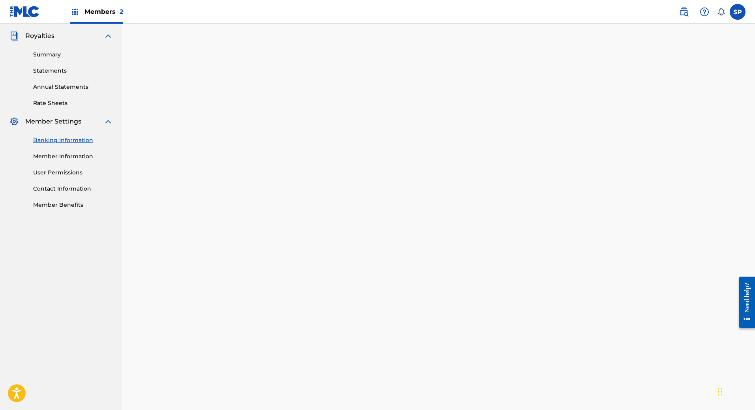
scroll to position [283, 0]
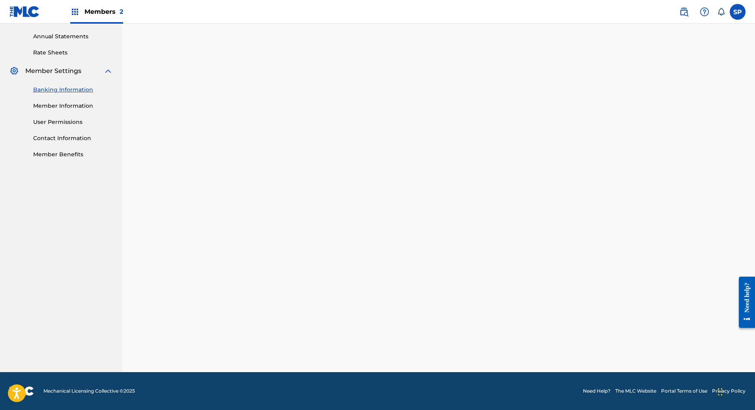
click at [69, 153] on link "Member Benefits" at bounding box center [73, 154] width 80 height 8
click at [44, 139] on link "Contact Information" at bounding box center [73, 138] width 80 height 8
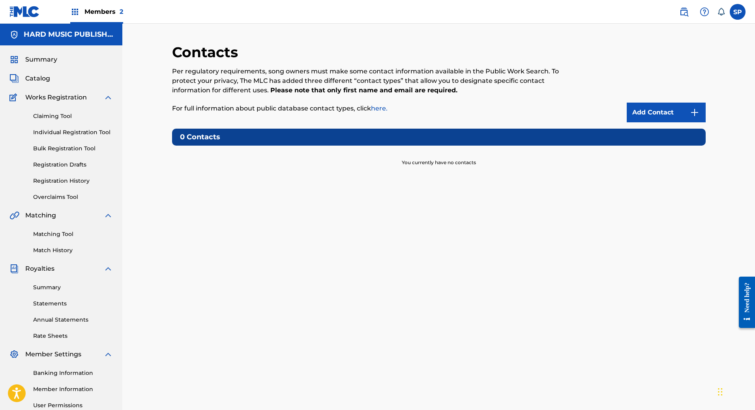
click at [643, 114] on link "Add Contact" at bounding box center [665, 113] width 79 height 20
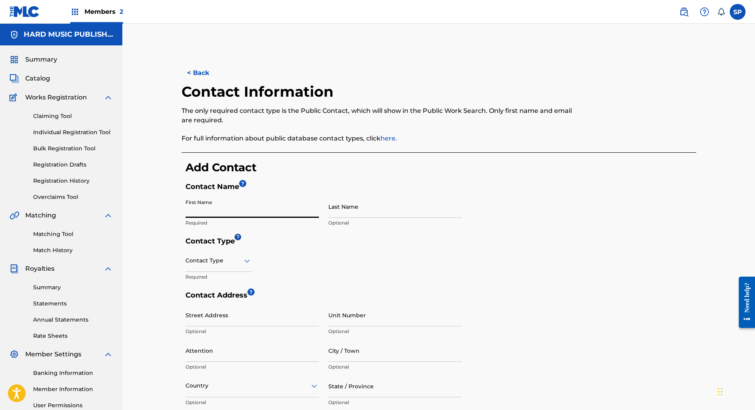
click at [207, 211] on input "First Name" at bounding box center [251, 206] width 133 height 22
type input "H"
click at [199, 76] on button "< Back" at bounding box center [204, 73] width 47 height 20
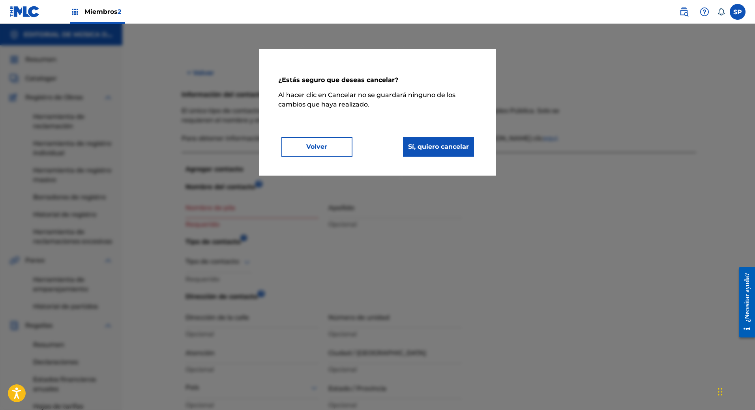
click at [434, 153] on button "Sí, quiero cancelar" at bounding box center [438, 147] width 71 height 20
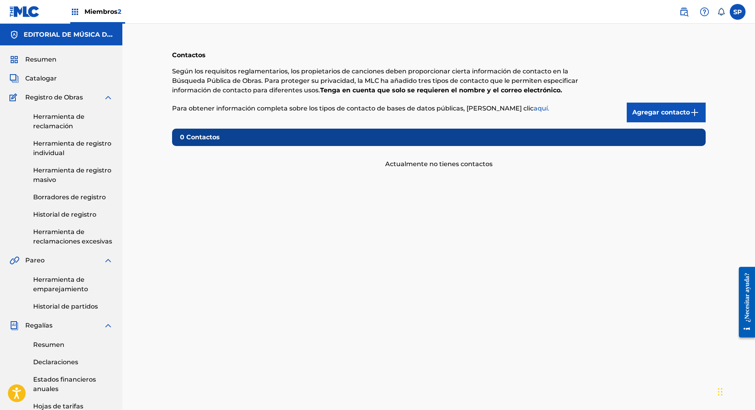
click at [674, 116] on font "Agregar contacto" at bounding box center [661, 112] width 58 height 9
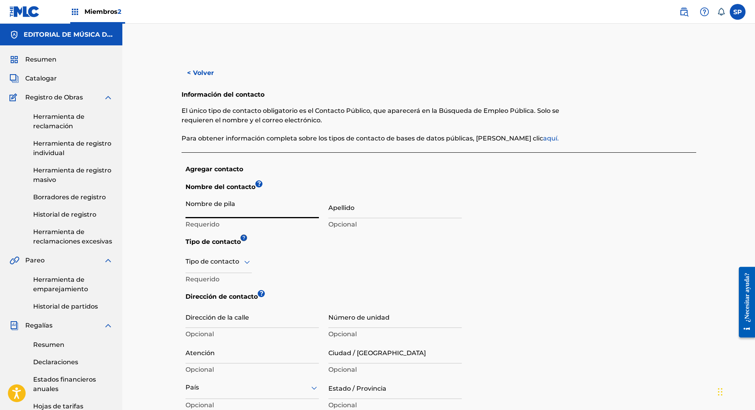
click at [228, 217] on input "Nombre de pila" at bounding box center [251, 207] width 133 height 22
type input "H"
type input "Save"
type input "Hard Music"
type input "Publishing"
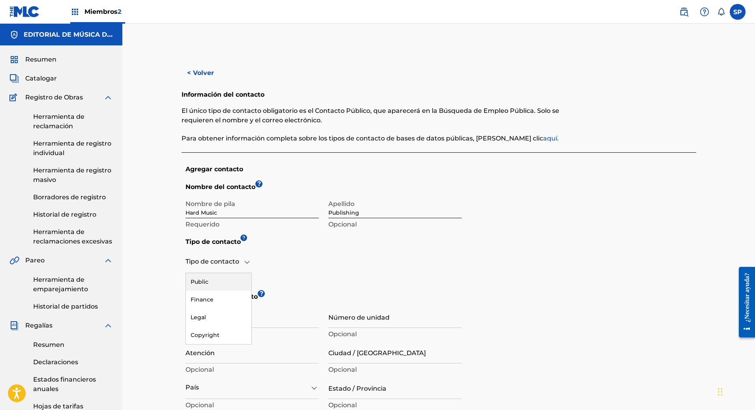
click at [222, 269] on div "Tipo de contacto" at bounding box center [218, 261] width 66 height 22
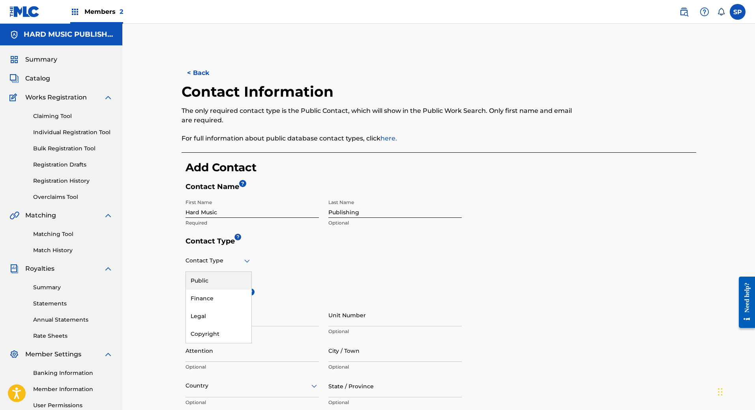
click at [223, 265] on div "Contact Type" at bounding box center [218, 260] width 66 height 22
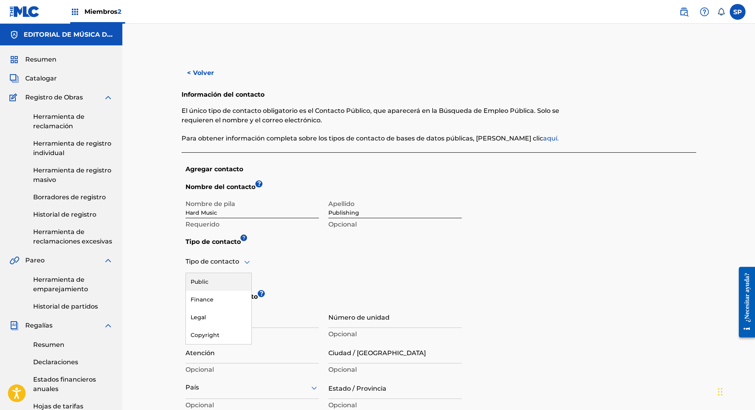
click at [216, 264] on div at bounding box center [218, 262] width 66 height 10
click at [215, 284] on div "Público" at bounding box center [218, 282] width 65 height 19
click at [259, 316] on input "Dirección de la calle" at bounding box center [251, 316] width 133 height 22
type input "C"
type input "Save"
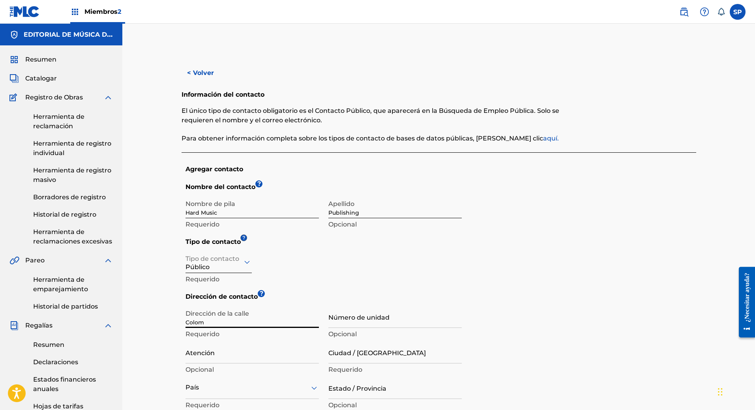
type input "[GEOGRAPHIC_DATA]"
click at [380, 329] on div "Número de unidad Opcional" at bounding box center [394, 322] width 133 height 35
click at [379, 322] on input "Número de unidad" at bounding box center [394, 316] width 133 height 22
click at [243, 360] on input "Atención" at bounding box center [251, 352] width 133 height 22
click at [375, 356] on input "Ciudad / [GEOGRAPHIC_DATA]" at bounding box center [394, 352] width 133 height 22
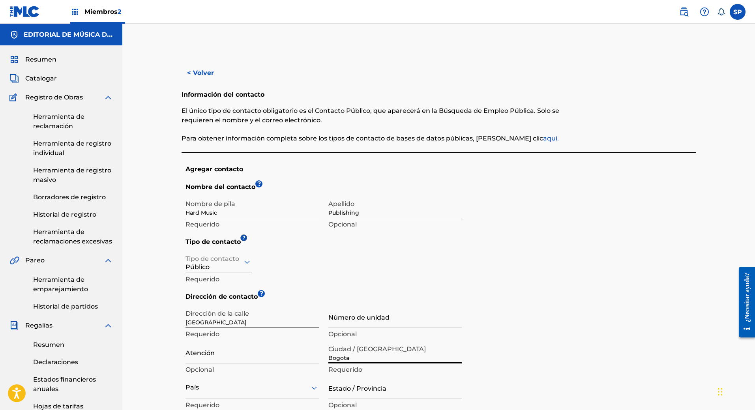
type input "Bogota"
click at [215, 388] on div "País" at bounding box center [251, 387] width 133 height 22
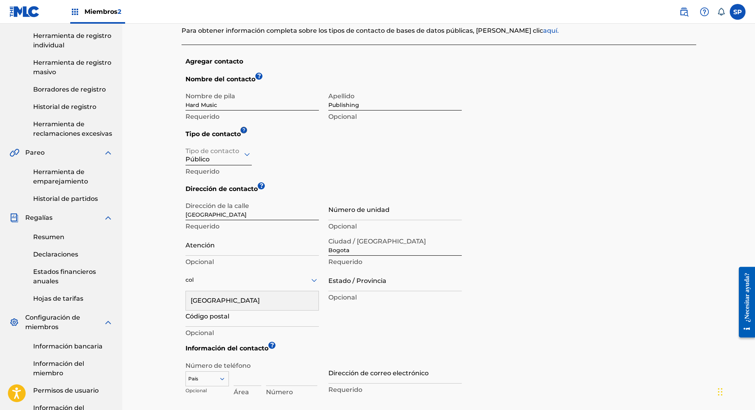
type input "colo"
click at [229, 304] on div "[GEOGRAPHIC_DATA]" at bounding box center [252, 300] width 133 height 19
click at [357, 279] on input "Estado / Provincia" at bounding box center [394, 280] width 133 height 22
click at [596, 286] on div "Dirección de contacto ? Dirección de la calle Colombia Requerido Número de unid…" at bounding box center [440, 263] width 510 height 159
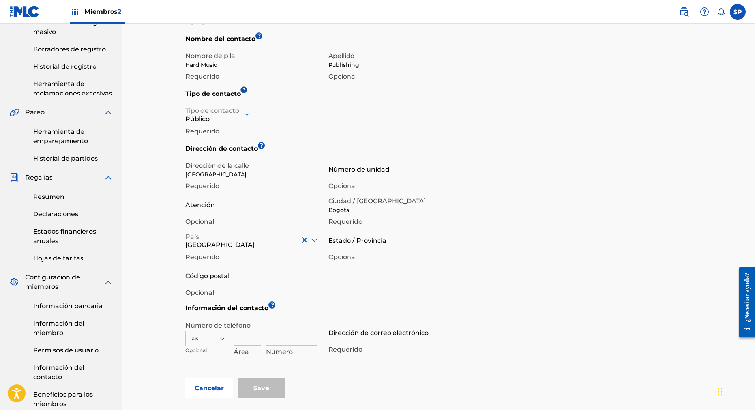
scroll to position [187, 0]
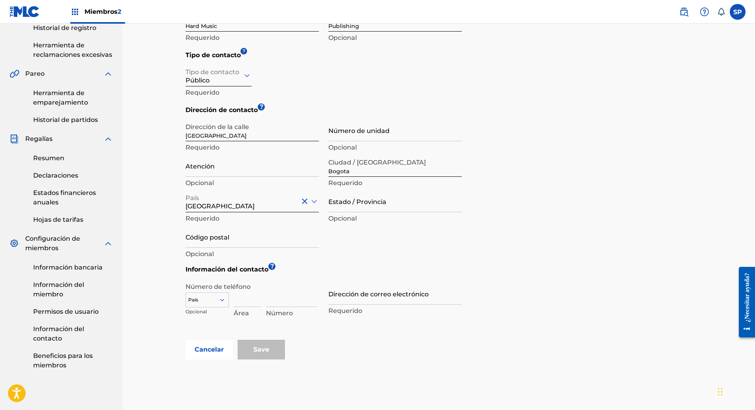
click at [215, 238] on input "Código postal" at bounding box center [251, 236] width 133 height 22
type input "110141"
click at [217, 303] on div "216 results available. Use Up and Down to choose options, press Enter to select…" at bounding box center [206, 298] width 43 height 12
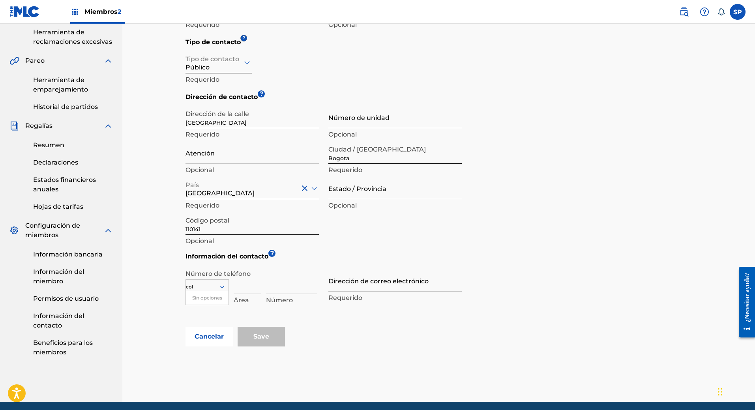
type input "co"
click at [211, 306] on div "CO +57" at bounding box center [207, 299] width 43 height 17
click at [287, 290] on input at bounding box center [291, 282] width 51 height 22
type input "3005292220"
click at [356, 288] on input "Dirección de correo electrónico" at bounding box center [394, 280] width 133 height 22
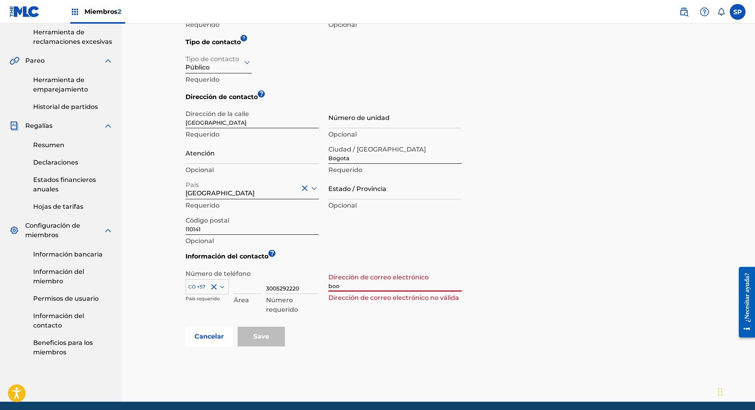
type input "[EMAIL_ADDRESS][DOMAIN_NAME]"
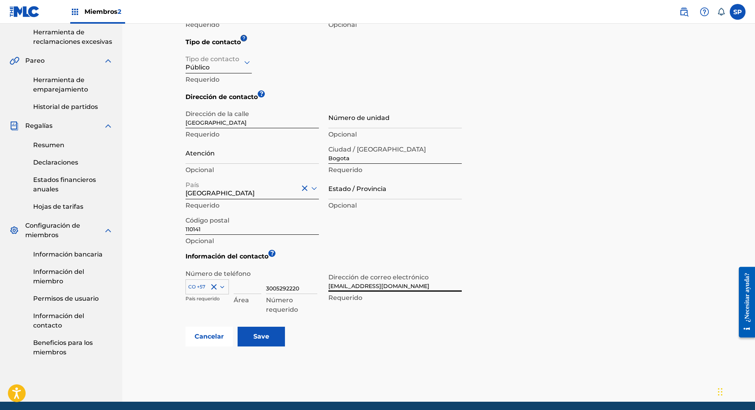
click at [254, 342] on input "Save" at bounding box center [260, 337] width 47 height 20
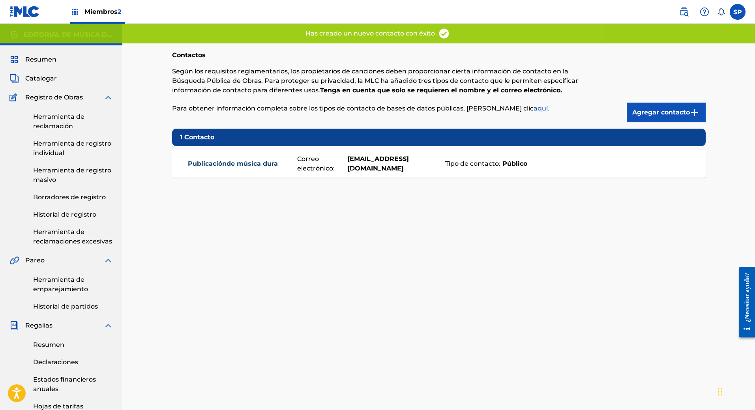
click at [52, 60] on font "Resumen" at bounding box center [40, 59] width 31 height 7
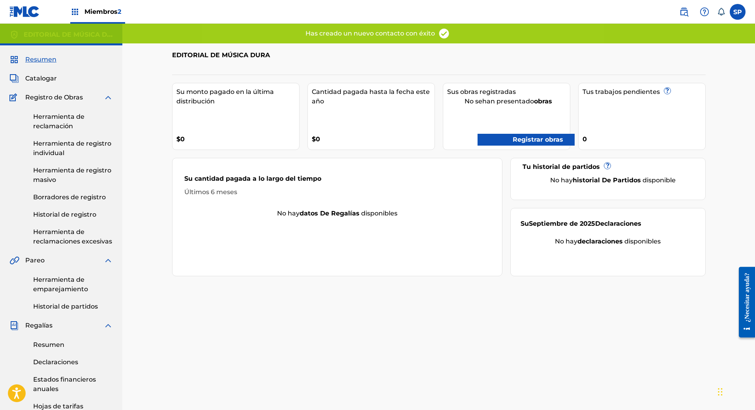
click at [481, 327] on div "EDITORIAL DE MÚSICA DURA Su monto pagado en la última distribución $0 Cantidad …" at bounding box center [438, 304] width 552 height 523
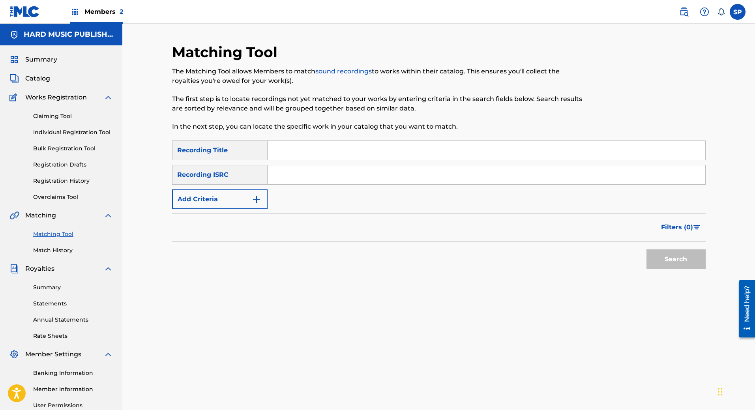
click at [275, 148] on input "Search Form" at bounding box center [485, 150] width 437 height 19
type input "AMORES"
click at [254, 195] on img "Search Form" at bounding box center [256, 198] width 9 height 9
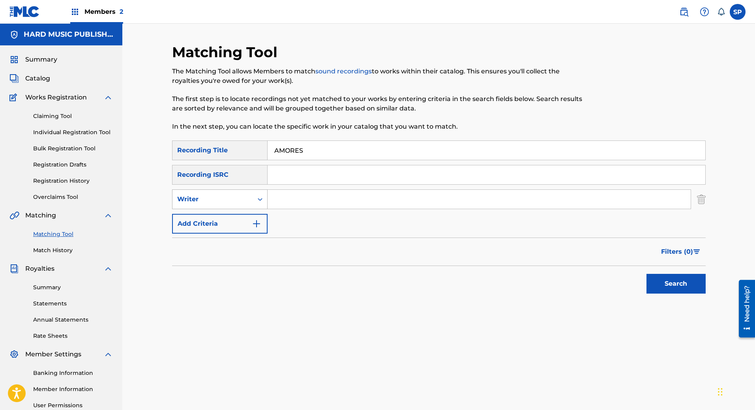
click at [253, 200] on div "Search Form" at bounding box center [260, 199] width 14 height 14
click at [224, 221] on div "Recording Artist" at bounding box center [219, 219] width 95 height 20
click at [306, 195] on input "Search Form" at bounding box center [478, 199] width 423 height 19
type input "MR. CHESTER"
click at [652, 287] on button "Search" at bounding box center [675, 284] width 59 height 20
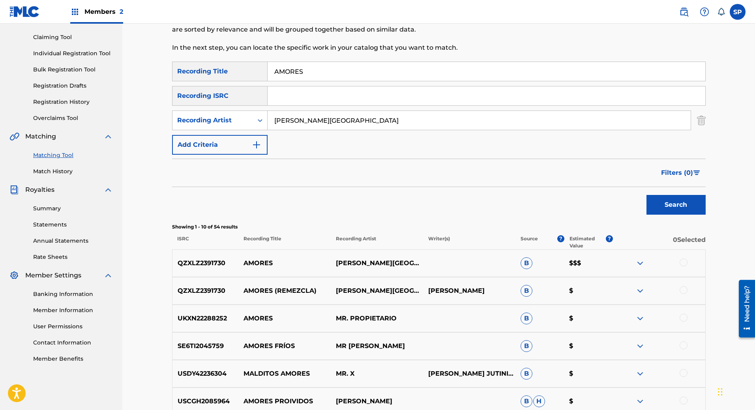
scroll to position [39, 0]
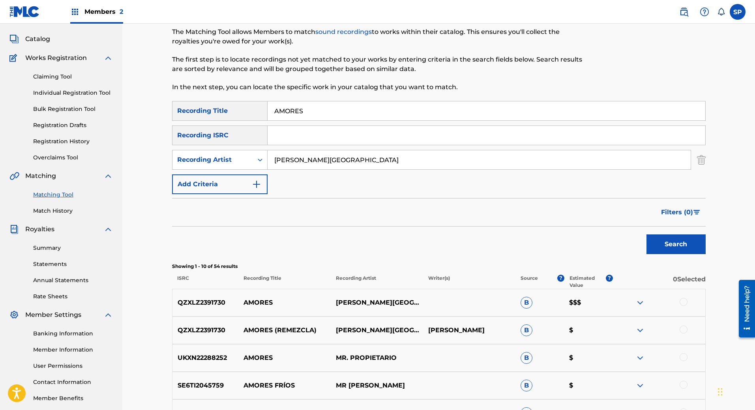
click at [636, 302] on img at bounding box center [639, 302] width 9 height 9
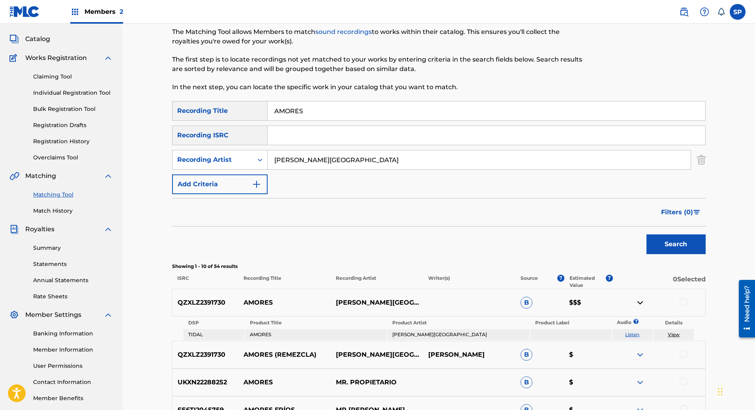
click at [636, 301] on img at bounding box center [639, 302] width 9 height 9
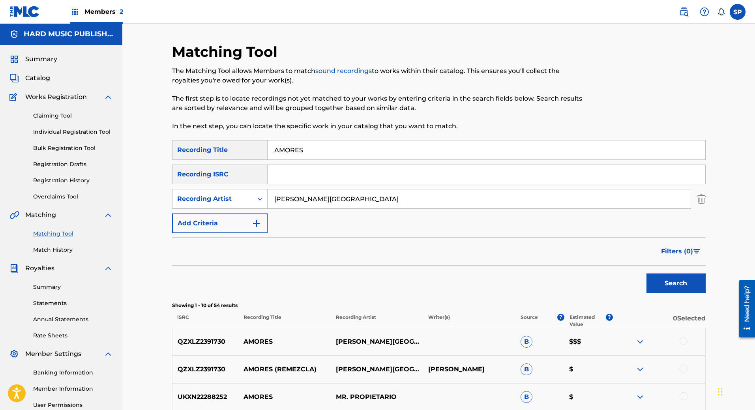
scroll to position [0, 0]
drag, startPoint x: 320, startPoint y: 152, endPoint x: 227, endPoint y: 149, distance: 92.7
click at [227, 149] on div "SearchWithCriteria739f6628-d4c6-4e5e-8649-7b92d6bb4f0a Recording Title AMORES" at bounding box center [438, 150] width 533 height 20
click at [672, 289] on button "Search" at bounding box center [675, 284] width 59 height 20
click at [92, 9] on span "Members 2" at bounding box center [103, 11] width 39 height 9
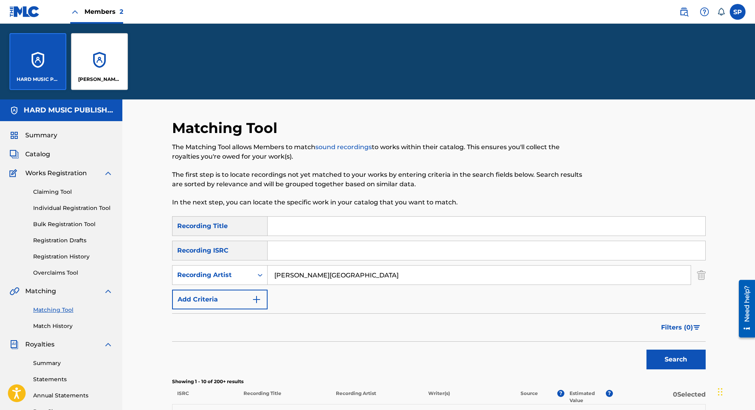
click at [101, 75] on div "[PERSON_NAME]" at bounding box center [99, 61] width 57 height 57
